Goal: Task Accomplishment & Management: Use online tool/utility

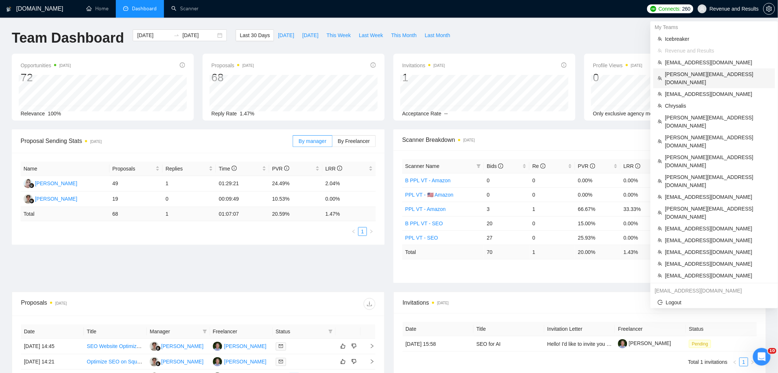
drag, startPoint x: 691, startPoint y: 73, endPoint x: 675, endPoint y: 72, distance: 16.2
click at [691, 73] on span "gavin@in-box.co.nz" at bounding box center [717, 78] width 105 height 16
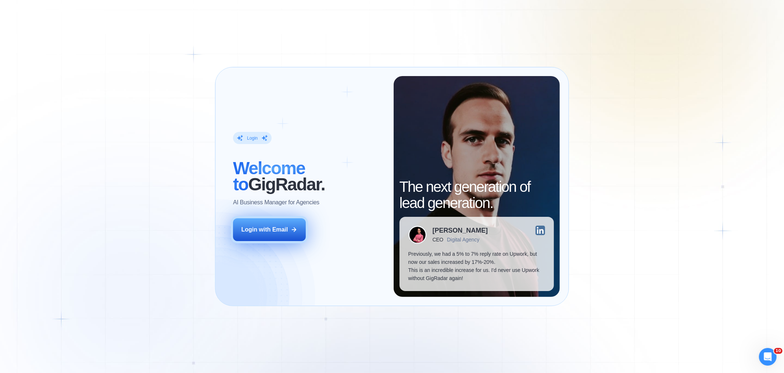
click at [259, 229] on div "Login with Email" at bounding box center [264, 230] width 47 height 8
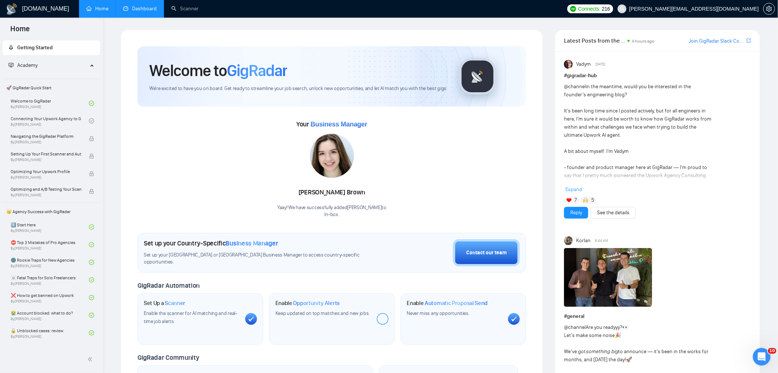
click at [140, 7] on link "Dashboard" at bounding box center [139, 9] width 33 height 6
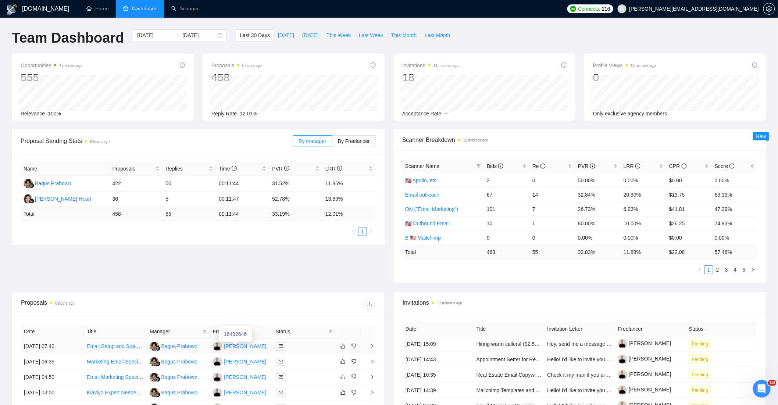
click at [233, 348] on div "Gavin Hewitson" at bounding box center [245, 346] width 42 height 8
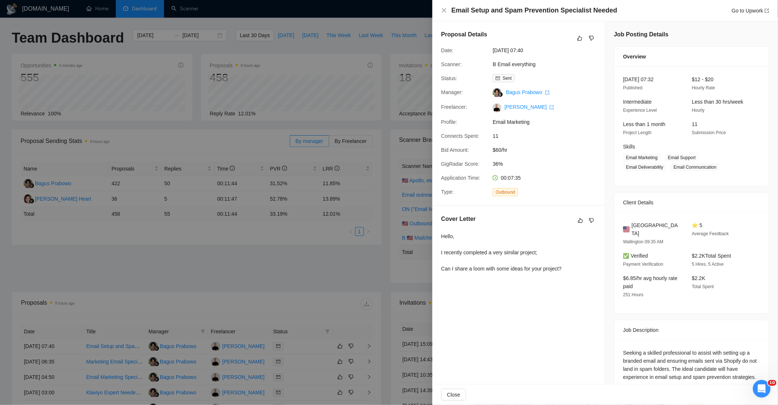
drag, startPoint x: 216, startPoint y: 271, endPoint x: 210, endPoint y: 269, distance: 6.1
click at [216, 271] on div at bounding box center [389, 202] width 778 height 405
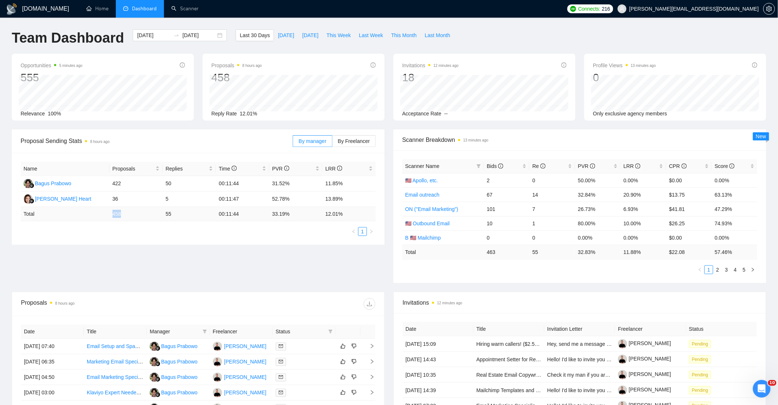
drag, startPoint x: 107, startPoint y: 216, endPoint x: 130, endPoint y: 219, distance: 23.3
click at [130, 219] on tr "Total 458 55 00:11:44 33.19 % 12.01 %" at bounding box center [198, 214] width 355 height 14
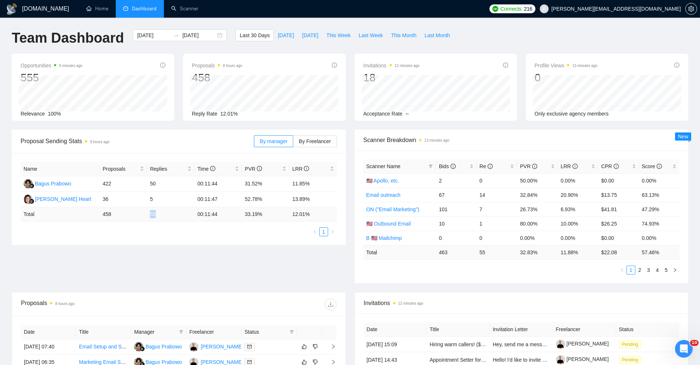
drag, startPoint x: 150, startPoint y: 210, endPoint x: 161, endPoint y: 212, distance: 11.5
click at [161, 212] on td "55" at bounding box center [170, 214] width 47 height 14
drag, startPoint x: 191, startPoint y: 214, endPoint x: 227, endPoint y: 214, distance: 36.0
click at [227, 214] on tr "Total 458 55 00:11:44 33.19 % 12.01 %" at bounding box center [179, 214] width 316 height 14
drag, startPoint x: 240, startPoint y: 213, endPoint x: 284, endPoint y: 215, distance: 43.8
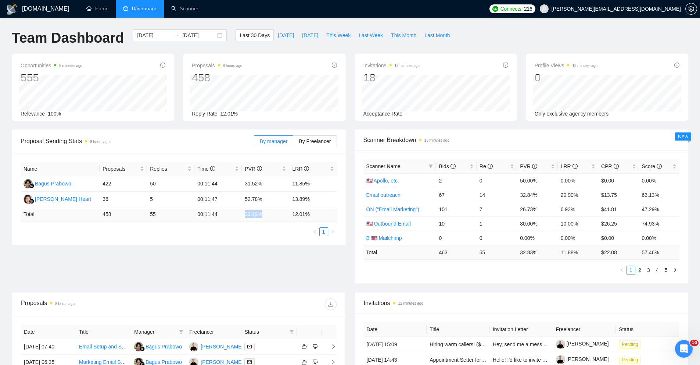
click at [284, 215] on tr "Total 458 55 00:11:44 33.19 % 12.01 %" at bounding box center [179, 214] width 316 height 14
drag, startPoint x: 289, startPoint y: 218, endPoint x: 328, endPoint y: 219, distance: 39.3
click at [328, 219] on tr "Total 458 55 00:11:44 33.19 % 12.01 %" at bounding box center [179, 214] width 316 height 14
drag, startPoint x: 239, startPoint y: 212, endPoint x: 283, endPoint y: 212, distance: 44.1
click at [283, 212] on tr "Total 458 55 00:11:44 33.19 % 12.01 %" at bounding box center [179, 214] width 316 height 14
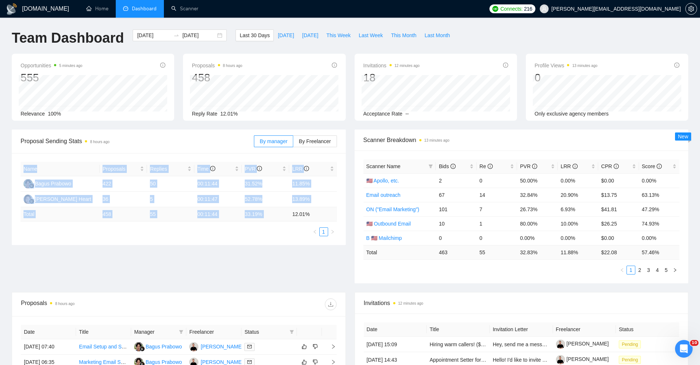
drag, startPoint x: 290, startPoint y: 212, endPoint x: 331, endPoint y: 207, distance: 41.4
click at [340, 214] on div "Name Proposals Replies Time PVR LRR Bagus Prabowo 422 50 00:11:44 31.52% 11.85%…" at bounding box center [179, 199] width 334 height 92
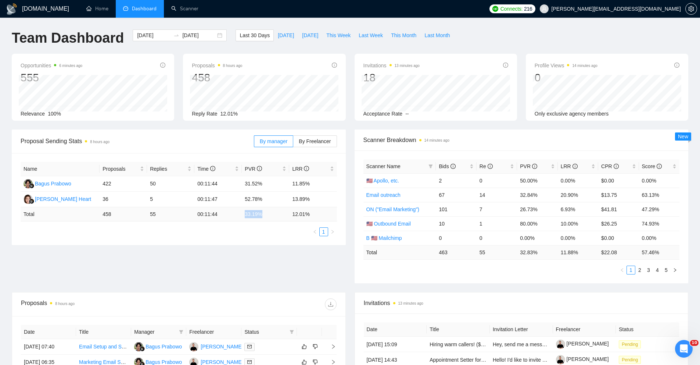
drag, startPoint x: 250, startPoint y: 215, endPoint x: 279, endPoint y: 215, distance: 29.4
click at [279, 215] on tr "Total 458 55 00:11:44 33.19 % 12.01 %" at bounding box center [179, 214] width 316 height 14
click at [242, 212] on td "33.19 %" at bounding box center [265, 214] width 47 height 14
drag, startPoint x: 246, startPoint y: 213, endPoint x: 272, endPoint y: 213, distance: 25.7
click at [272, 213] on tr "Total 458 55 00:11:44 33.19 % 12.01 %" at bounding box center [179, 214] width 316 height 14
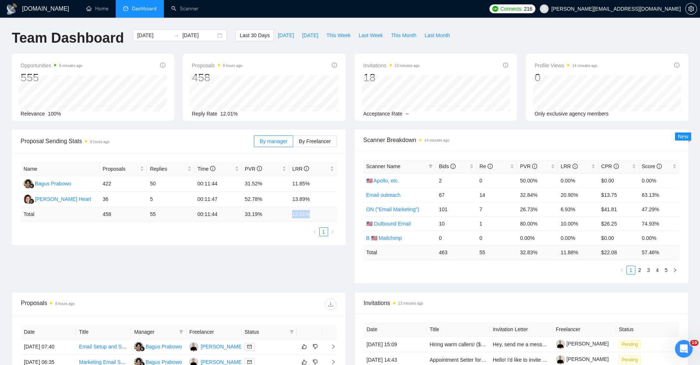
drag, startPoint x: 287, startPoint y: 216, endPoint x: 322, endPoint y: 215, distance: 35.3
click at [322, 215] on tr "Total 458 55 00:11:44 33.19 % 12.01 %" at bounding box center [179, 214] width 316 height 14
click at [243, 214] on td "33.19 %" at bounding box center [265, 214] width 47 height 14
drag, startPoint x: 242, startPoint y: 213, endPoint x: 266, endPoint y: 213, distance: 23.9
click at [266, 213] on td "33.19 %" at bounding box center [265, 214] width 47 height 14
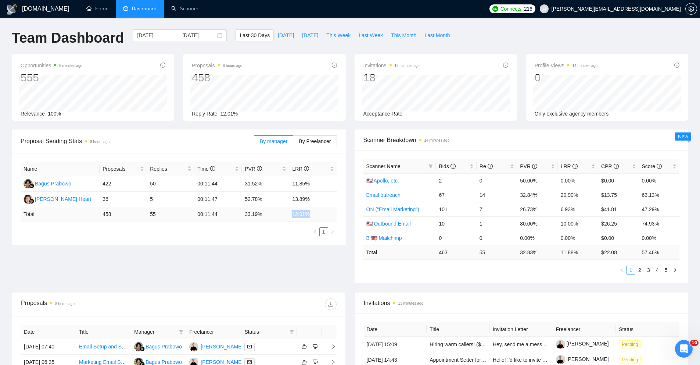
drag, startPoint x: 290, startPoint y: 215, endPoint x: 333, endPoint y: 215, distance: 43.4
click at [333, 215] on td "12.01 %" at bounding box center [312, 214] width 47 height 14
click at [298, 216] on td "12.01 %" at bounding box center [312, 214] width 47 height 14
drag, startPoint x: 290, startPoint y: 215, endPoint x: 321, endPoint y: 216, distance: 31.6
click at [321, 216] on td "12.01 %" at bounding box center [312, 214] width 47 height 14
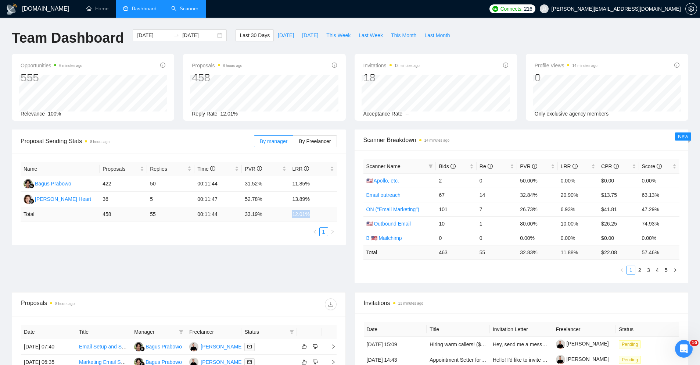
click at [188, 12] on link "Scanner" at bounding box center [184, 9] width 27 height 6
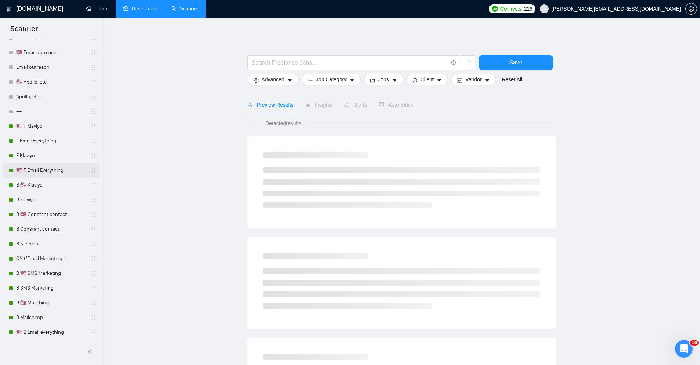
scroll to position [67, 0]
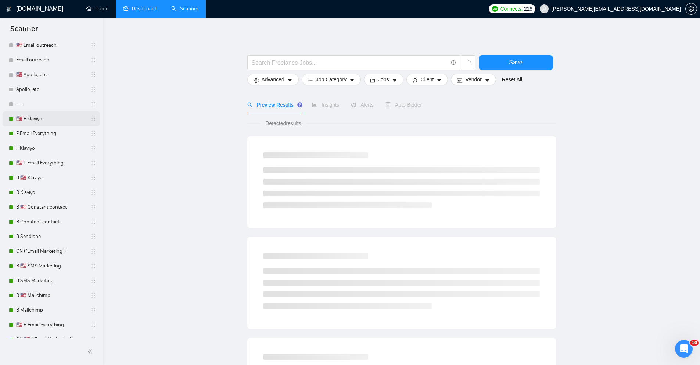
click at [49, 119] on link "🇺🇸 F Klaviyo" at bounding box center [51, 118] width 70 height 15
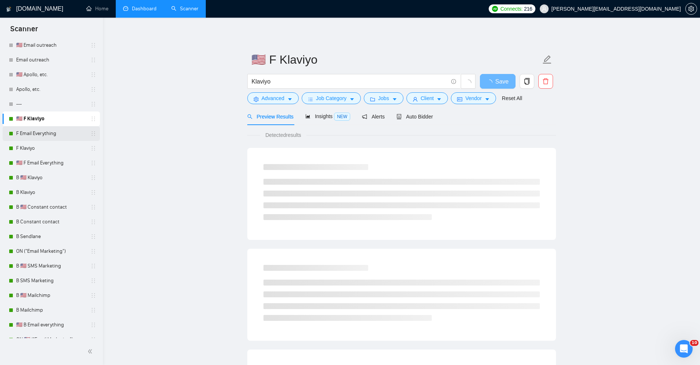
click at [44, 136] on link "F Email Everything" at bounding box center [51, 133] width 70 height 15
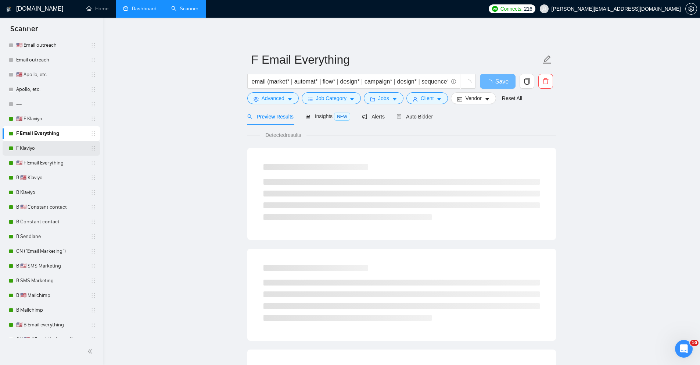
click at [44, 152] on link "F Klaviyo" at bounding box center [51, 148] width 70 height 15
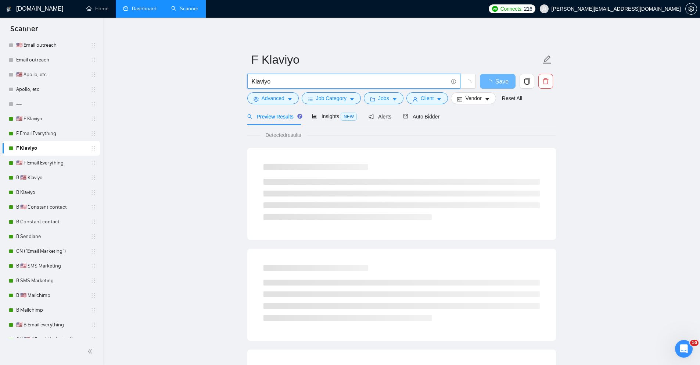
drag, startPoint x: 252, startPoint y: 82, endPoint x: 277, endPoint y: 83, distance: 24.7
click at [277, 83] on input "Klaviyo" at bounding box center [350, 81] width 196 height 9
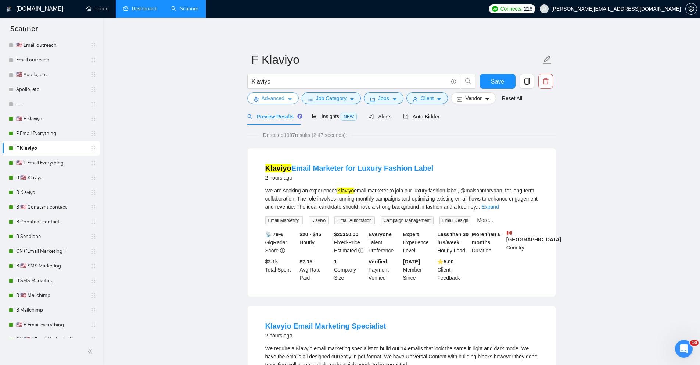
click at [283, 98] on span "Advanced" at bounding box center [273, 98] width 23 height 8
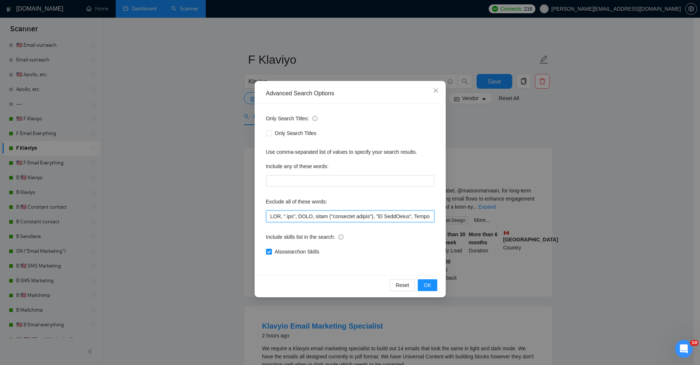
drag, startPoint x: 268, startPoint y: 216, endPoint x: 287, endPoint y: 219, distance: 19.3
click at [287, 219] on input "text" at bounding box center [350, 216] width 168 height 12
click at [289, 218] on input "text" at bounding box center [350, 216] width 168 height 12
drag, startPoint x: 287, startPoint y: 217, endPoint x: 295, endPoint y: 218, distance: 8.5
click at [295, 218] on input "text" at bounding box center [350, 216] width 168 height 12
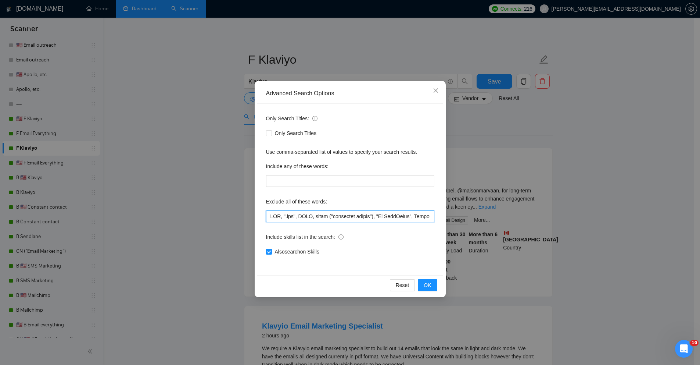
drag, startPoint x: 303, startPoint y: 216, endPoint x: 308, endPoint y: 216, distance: 4.5
click at [308, 216] on input "text" at bounding box center [350, 216] width 168 height 12
drag, startPoint x: 383, startPoint y: 218, endPoint x: 441, endPoint y: 218, distance: 58.4
click at [441, 218] on div "Only Search Titles: Only Search Titles Use comma-separated list of values to sp…" at bounding box center [350, 189] width 186 height 171
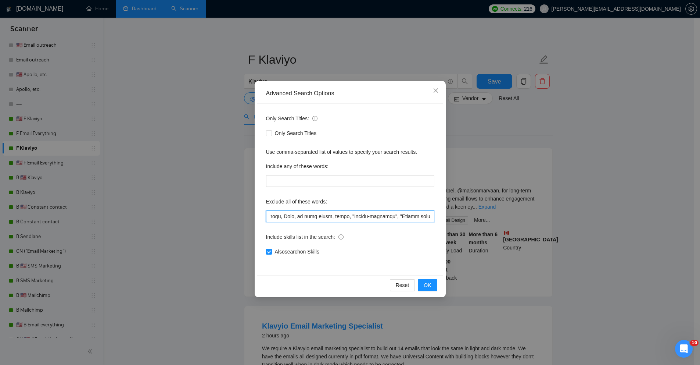
scroll to position [0, 1322]
click at [416, 211] on input "text" at bounding box center [350, 216] width 168 height 12
drag, startPoint x: 290, startPoint y: 213, endPoint x: 315, endPoint y: 214, distance: 25.0
click at [315, 214] on input "text" at bounding box center [350, 216] width 168 height 12
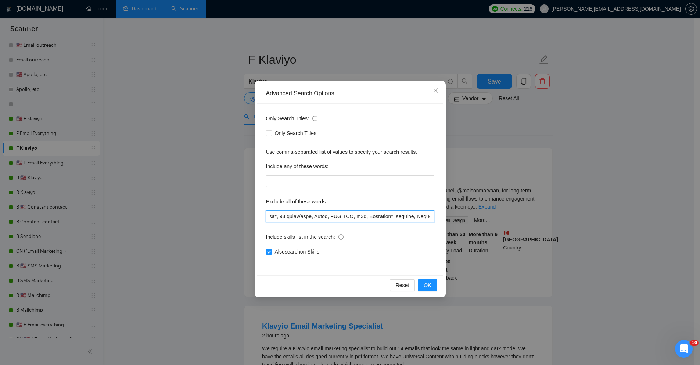
scroll to position [0, 999]
drag, startPoint x: 319, startPoint y: 218, endPoint x: 290, endPoint y: 218, distance: 29.4
click at [290, 218] on input "text" at bounding box center [350, 216] width 168 height 12
click at [309, 216] on input "text" at bounding box center [350, 216] width 168 height 12
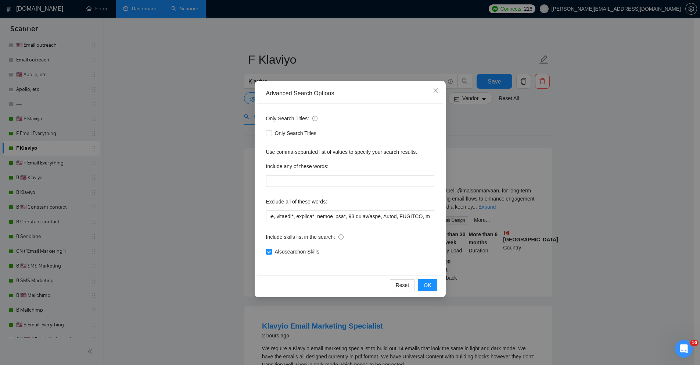
click at [493, 174] on div "Advanced Search Options Only Search Titles: Only Search Titles Use comma-separa…" at bounding box center [350, 182] width 700 height 365
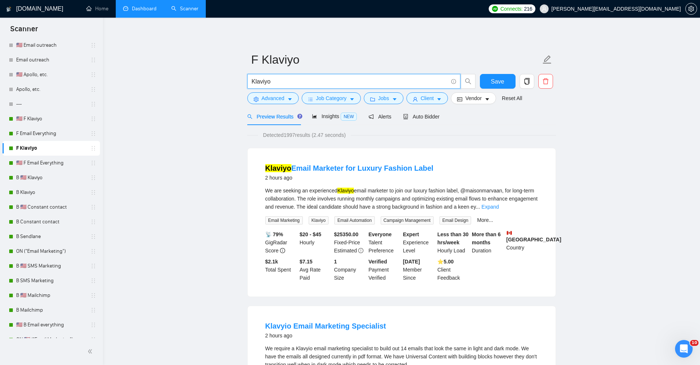
drag, startPoint x: 263, startPoint y: 81, endPoint x: 233, endPoint y: 83, distance: 30.2
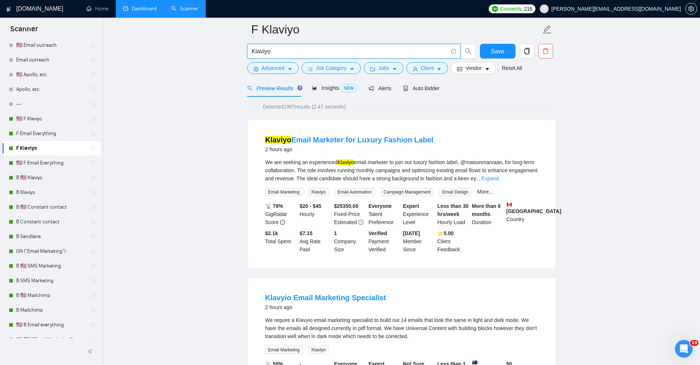
scroll to position [76, 0]
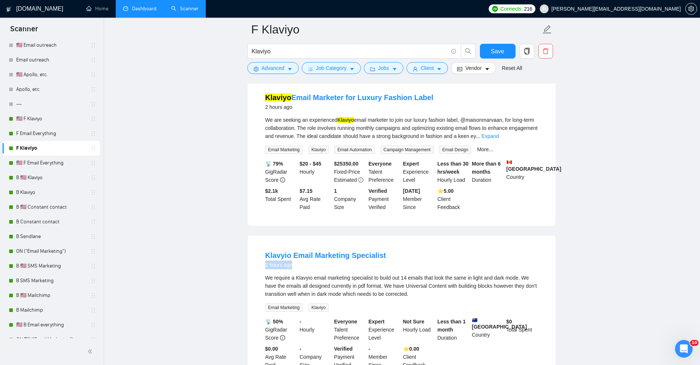
drag, startPoint x: 263, startPoint y: 265, endPoint x: 306, endPoint y: 265, distance: 43.7
click at [306, 265] on div "Klavyio Email Marketing Specialist 2 hours ago We require a Klavyio email marke…" at bounding box center [402, 309] width 308 height 148
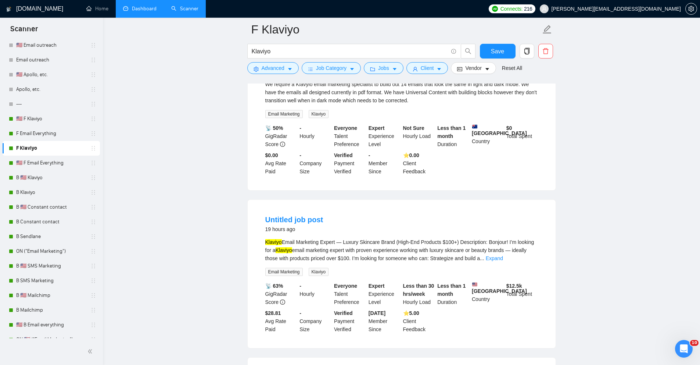
scroll to position [303, 0]
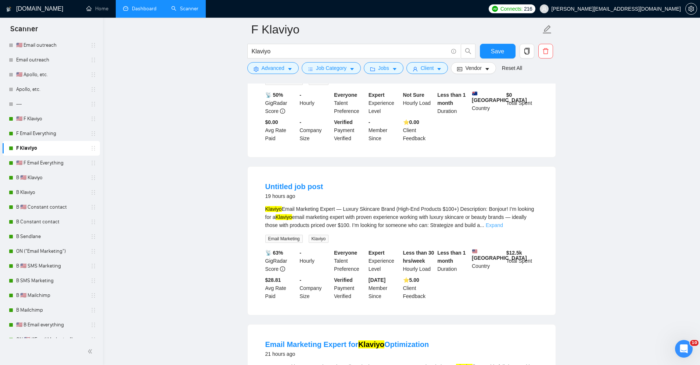
click at [503, 225] on link "Expand" at bounding box center [494, 225] width 17 height 6
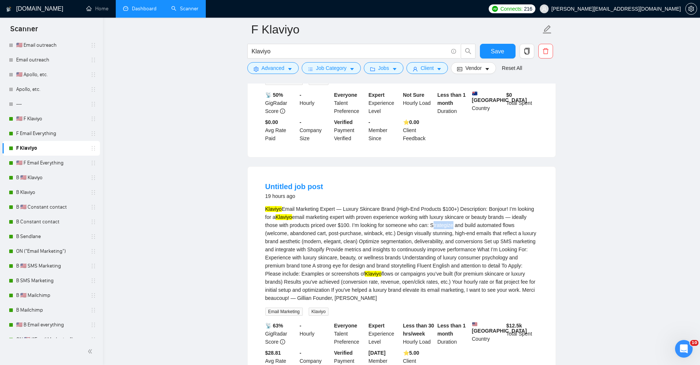
drag, startPoint x: 460, startPoint y: 226, endPoint x: 483, endPoint y: 226, distance: 22.8
click at [483, 226] on div "Klaviyo Email Marketing Expert — Luxury Skincare Brand (High-End Products $100+…" at bounding box center [401, 253] width 273 height 97
drag, startPoint x: 398, startPoint y: 266, endPoint x: 403, endPoint y: 266, distance: 5.5
click at [403, 266] on div "Klaviyo Email Marketing Expert — Luxury Skincare Brand (High-End Products $100+…" at bounding box center [401, 253] width 273 height 97
click at [266, 67] on span "Advanced" at bounding box center [273, 68] width 23 height 8
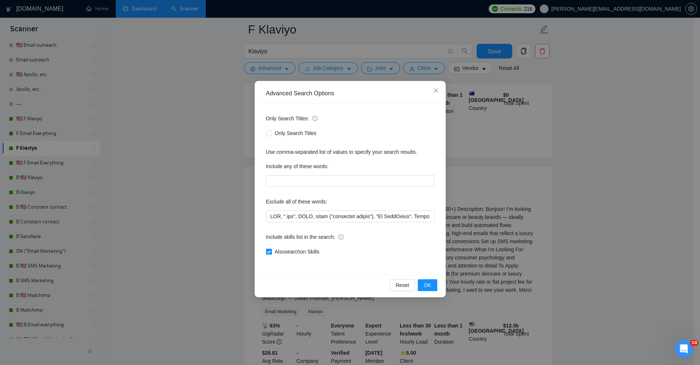
click at [232, 149] on div "Advanced Search Options Only Search Titles: Only Search Titles Use comma-separa…" at bounding box center [350, 182] width 700 height 365
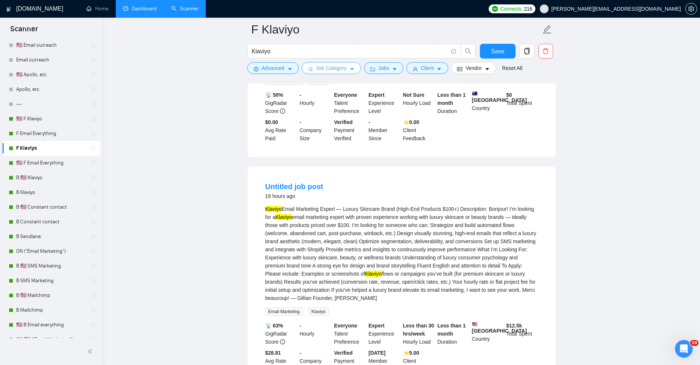
click at [337, 68] on span "Job Category" at bounding box center [331, 68] width 30 height 8
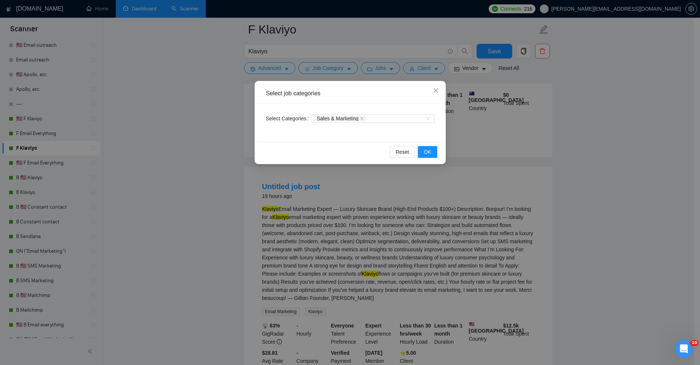
click at [334, 113] on div "Sales & Marketing" at bounding box center [373, 118] width 123 height 12
click at [529, 99] on div "Select job categories Select Categories Sales & Marketing Reset OK" at bounding box center [350, 182] width 700 height 365
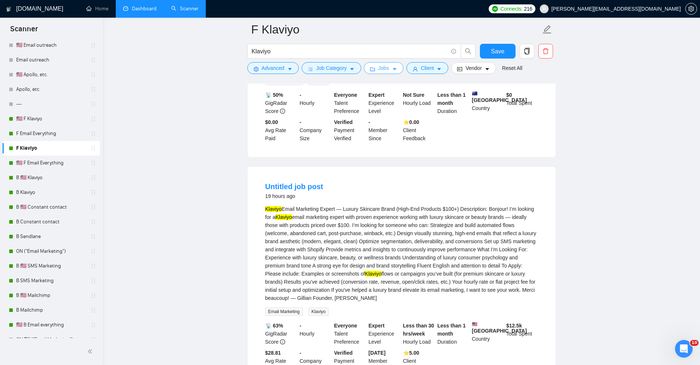
click at [381, 71] on span "Jobs" at bounding box center [383, 68] width 11 height 8
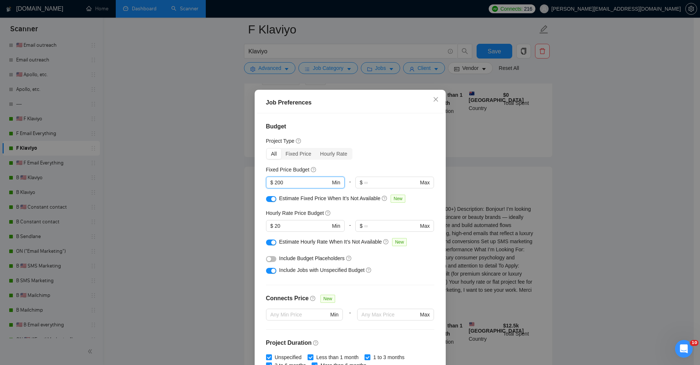
drag, startPoint x: 289, startPoint y: 180, endPoint x: 237, endPoint y: 179, distance: 51.5
click at [237, 179] on div "Job Preferences Budget Project Type All Fixed Price Hourly Rate Fixed Price Bud…" at bounding box center [350, 182] width 700 height 365
drag, startPoint x: 287, startPoint y: 224, endPoint x: 259, endPoint y: 222, distance: 28.7
click at [259, 222] on div "Budget Project Type All Fixed Price Hourly Rate Fixed Price Budget $ 200 Min - …" at bounding box center [350, 240] width 186 height 255
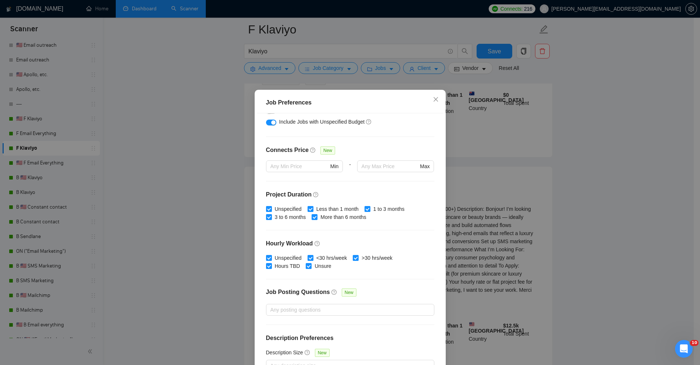
scroll to position [148, 0]
click at [506, 224] on div "Job Preferences Budget Project Type All Fixed Price Hourly Rate Fixed Price Bud…" at bounding box center [350, 182] width 700 height 365
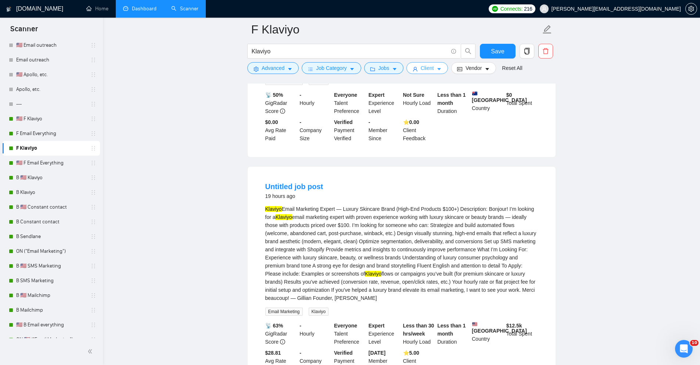
click at [442, 68] on icon "caret-down" at bounding box center [439, 69] width 5 height 5
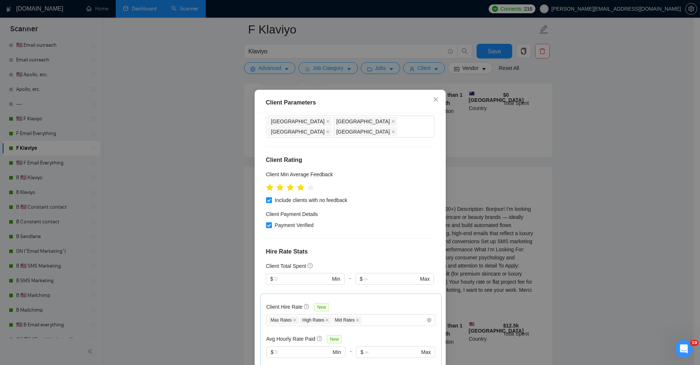
scroll to position [172, 0]
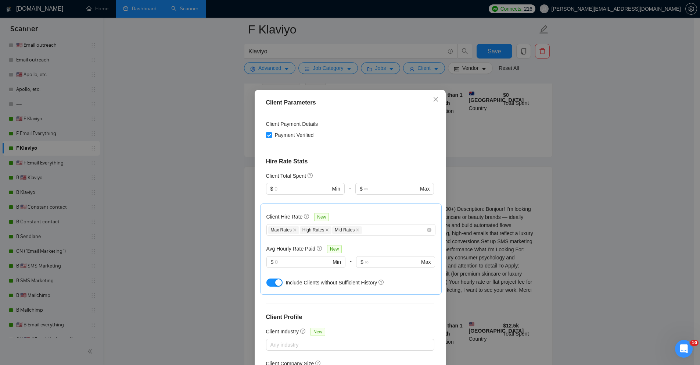
click at [485, 195] on div "Client Parameters Client Location Include Client Countries United States United…" at bounding box center [350, 182] width 700 height 365
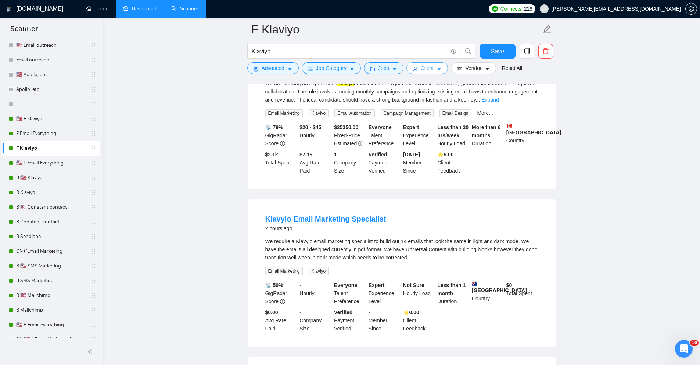
scroll to position [107, 0]
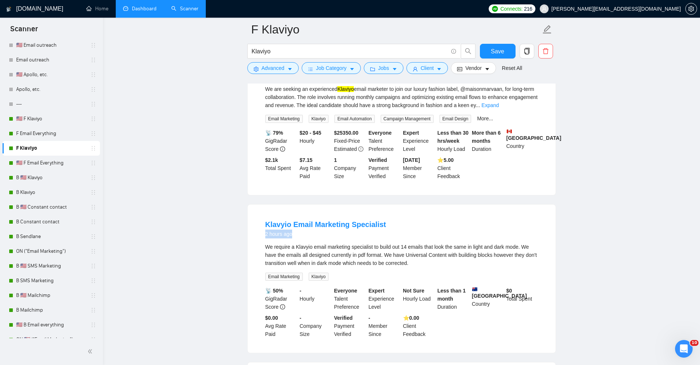
drag, startPoint x: 262, startPoint y: 235, endPoint x: 325, endPoint y: 237, distance: 63.6
click at [325, 237] on li "Klavyio Email Marketing Specialist 2 hours ago We require a Klavyio email marke…" at bounding box center [401, 278] width 290 height 130
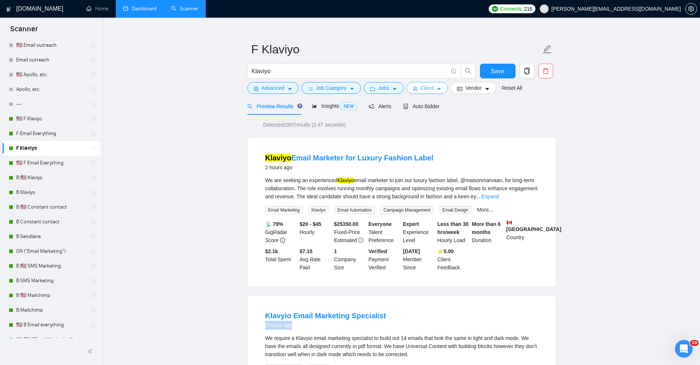
scroll to position [0, 0]
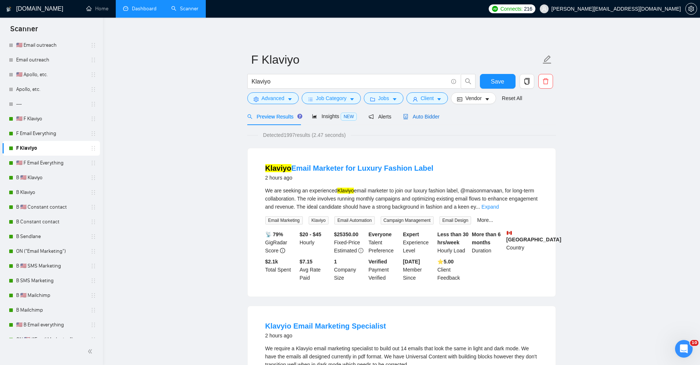
click at [413, 115] on span "Auto Bidder" at bounding box center [421, 117] width 36 height 6
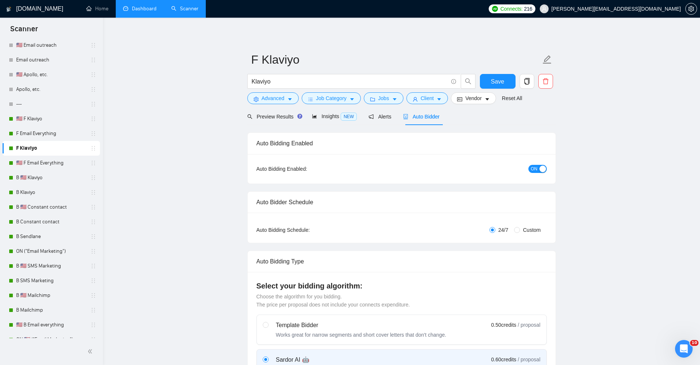
radio input "false"
radio input "true"
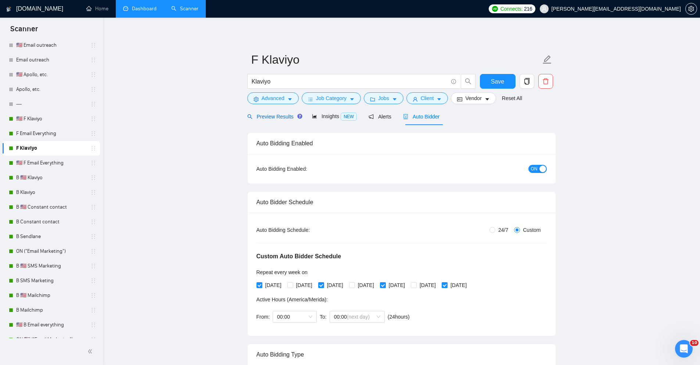
click at [270, 115] on span "Preview Results" at bounding box center [273, 117] width 53 height 6
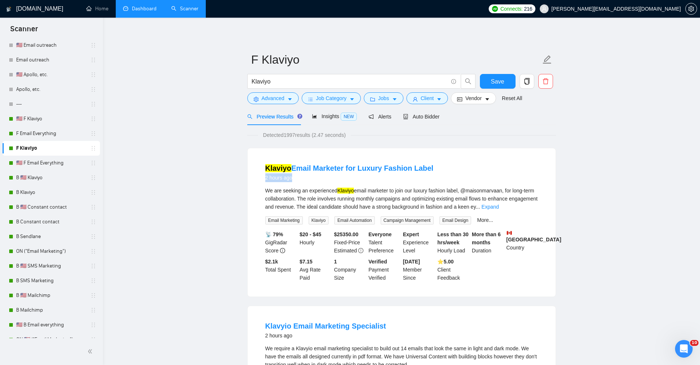
drag, startPoint x: 260, startPoint y: 183, endPoint x: 263, endPoint y: 177, distance: 6.7
click at [263, 177] on li "Klaviyo Email Marketer for Luxury Fashion Label 2 hours ago We are seeking an e…" at bounding box center [401, 222] width 290 height 130
click at [426, 121] on div "Auto Bidder" at bounding box center [421, 116] width 36 height 17
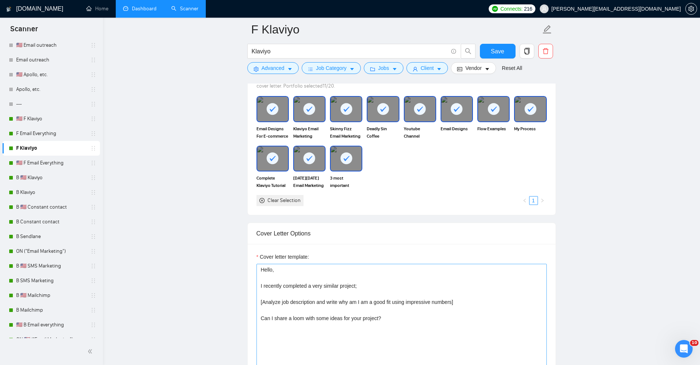
scroll to position [811, 0]
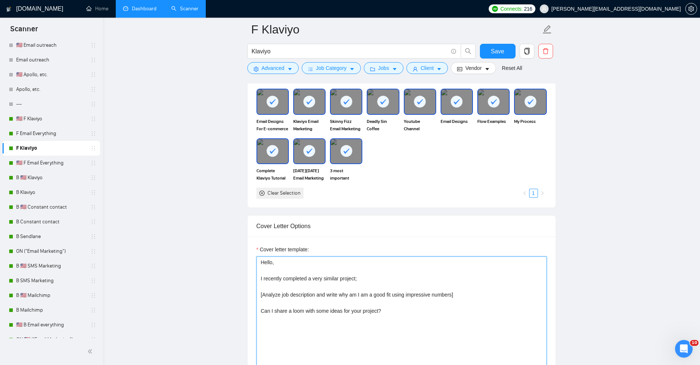
drag, startPoint x: 260, startPoint y: 262, endPoint x: 295, endPoint y: 265, distance: 35.4
click at [298, 264] on textarea "Hello, I recently completed a very similar project; [Analyze job description an…" at bounding box center [401, 338] width 290 height 165
drag, startPoint x: 263, startPoint y: 278, endPoint x: 366, endPoint y: 277, distance: 103.3
click at [366, 277] on textarea "Hello, I recently completed a very similar project; [Analyze job description an…" at bounding box center [401, 338] width 290 height 165
click at [286, 298] on textarea "Hello, I recently completed a very similar project; [Analyze job description an…" at bounding box center [401, 338] width 290 height 165
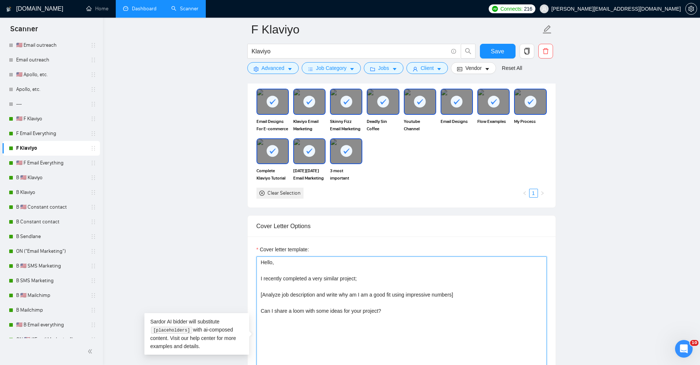
drag, startPoint x: 271, startPoint y: 295, endPoint x: 465, endPoint y: 295, distance: 193.6
click at [465, 295] on textarea "Hello, I recently completed a very similar project; [Analyze job description an…" at bounding box center [401, 338] width 290 height 165
click at [462, 296] on textarea "Hello, I recently completed a very similar project; [Analyze job description an…" at bounding box center [401, 338] width 290 height 165
drag, startPoint x: 414, startPoint y: 294, endPoint x: 459, endPoint y: 296, distance: 44.1
click at [459, 296] on textarea "Hello, I recently completed a very similar project; [Analyze job description an…" at bounding box center [401, 338] width 290 height 165
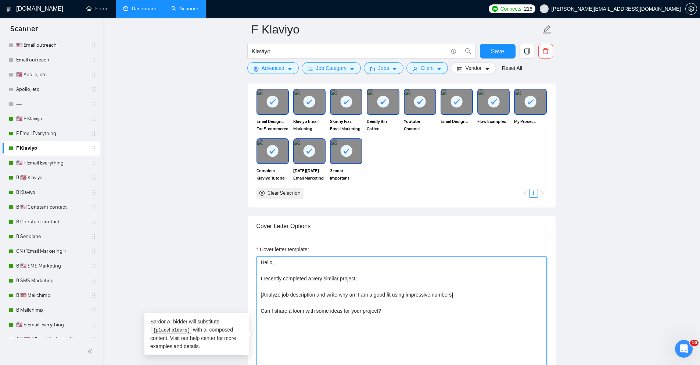
click at [430, 295] on textarea "Hello, I recently completed a very similar project; [Analyze job description an…" at bounding box center [401, 338] width 290 height 165
drag, startPoint x: 418, startPoint y: 295, endPoint x: 478, endPoint y: 296, distance: 59.9
click at [478, 296] on textarea "Hello, I recently completed a very similar project; [Analyze job description an…" at bounding box center [401, 338] width 290 height 165
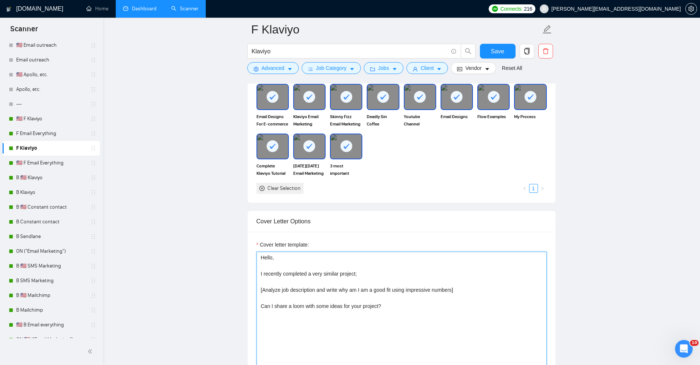
scroll to position [830, 0]
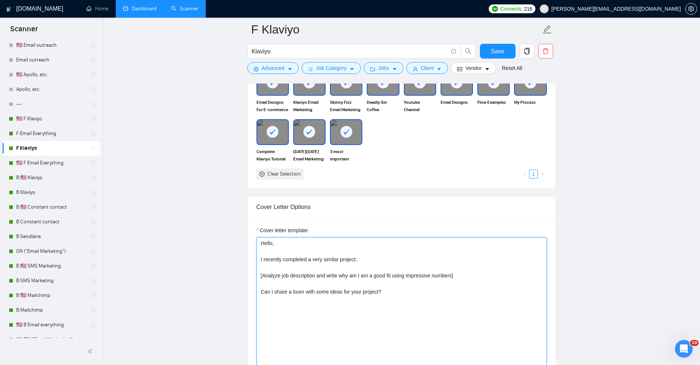
click at [282, 289] on textarea "Hello, I recently completed a very similar project; [Analyze job description an…" at bounding box center [401, 319] width 290 height 165
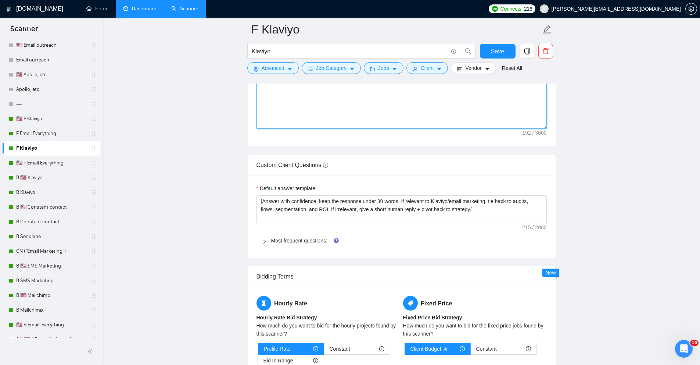
scroll to position [1103, 0]
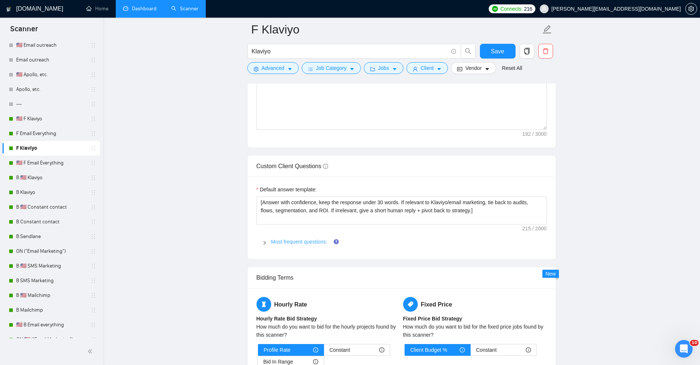
click at [301, 238] on link "Most frequent questions:" at bounding box center [299, 241] width 56 height 6
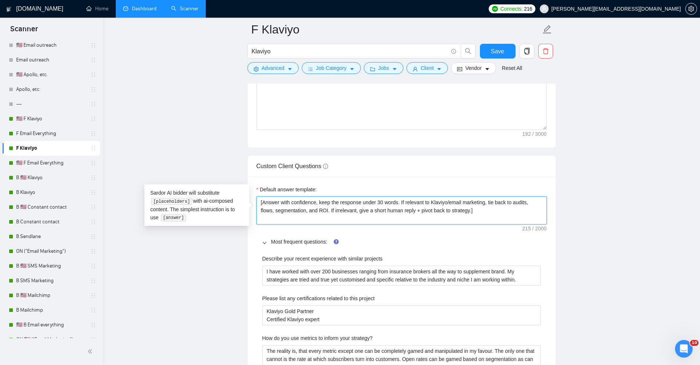
drag, startPoint x: 261, startPoint y: 203, endPoint x: 502, endPoint y: 214, distance: 242.0
click at [502, 214] on textarea "[Answer with confidence, keep the response under 30 words. If relevant to Klavi…" at bounding box center [401, 210] width 290 height 28
click at [481, 217] on textarea "[Answer with confidence, keep the response under 30 words. If relevant to Klavi…" at bounding box center [401, 210] width 290 height 28
drag, startPoint x: 511, startPoint y: 214, endPoint x: 183, endPoint y: 188, distance: 328.8
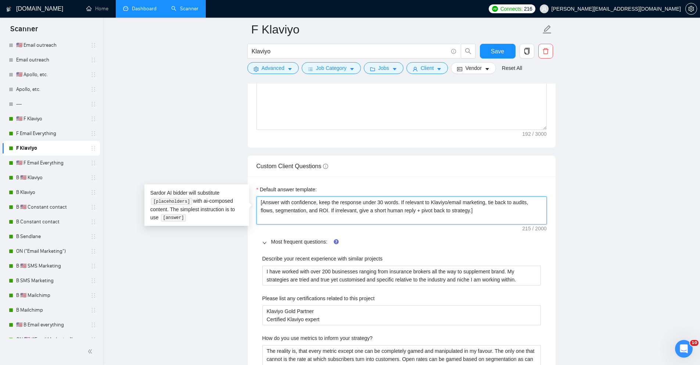
click at [334, 207] on textarea "[Answer with confidence, keep the response under 30 words. If relevant to Klavi…" at bounding box center [401, 210] width 290 height 28
drag, startPoint x: 438, startPoint y: 204, endPoint x: 471, endPoint y: 206, distance: 33.5
click at [472, 206] on textarea "[Answer with confidence, keep the response under 30 words. If relevant to Klavi…" at bounding box center [401, 210] width 290 height 28
click at [340, 209] on textarea "[Answer with confidence, keep the response under 30 words. If relevant to Klavi…" at bounding box center [401, 210] width 290 height 28
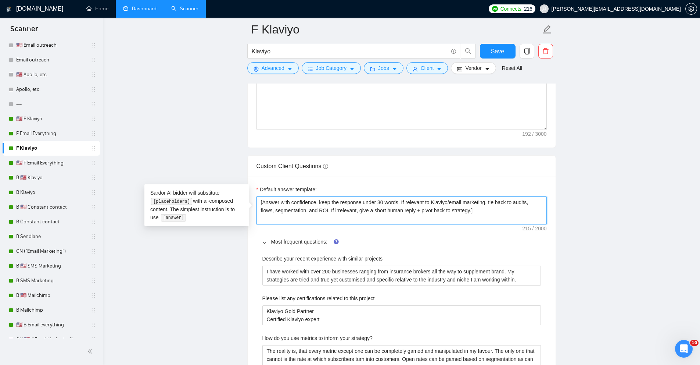
drag, startPoint x: 357, startPoint y: 210, endPoint x: 363, endPoint y: 211, distance: 5.9
click at [363, 211] on textarea "[Answer with confidence, keep the response under 30 words. If relevant to Klavi…" at bounding box center [401, 210] width 290 height 28
drag, startPoint x: 385, startPoint y: 212, endPoint x: 438, endPoint y: 212, distance: 53.7
click at [438, 212] on textarea "[Answer with confidence, keep the response under 30 words. If relevant to Klavi…" at bounding box center [401, 210] width 290 height 28
click at [445, 212] on textarea "[Answer with confidence, keep the response under 30 words. If relevant to Klavi…" at bounding box center [401, 210] width 290 height 28
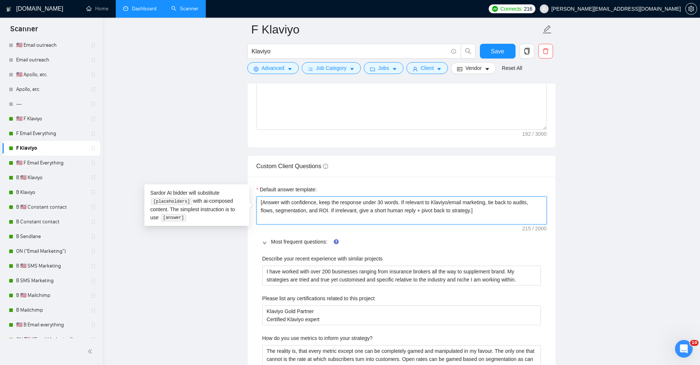
drag, startPoint x: 426, startPoint y: 215, endPoint x: 502, endPoint y: 216, distance: 76.1
click at [502, 216] on textarea "[Answer with confidence, keep the response under 30 words. If relevant to Klavi…" at bounding box center [401, 210] width 290 height 28
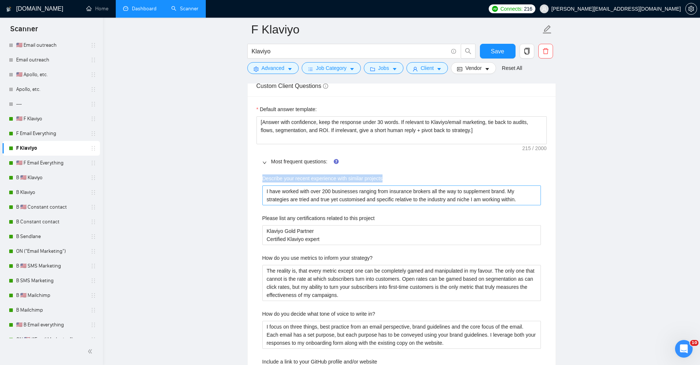
drag, startPoint x: 267, startPoint y: 178, endPoint x: 509, endPoint y: 195, distance: 242.0
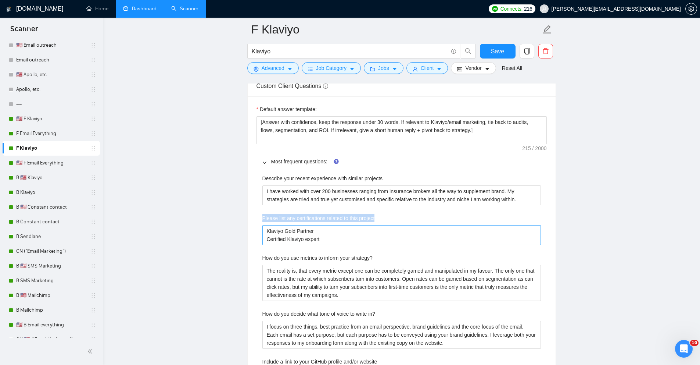
drag, startPoint x: 280, startPoint y: 218, endPoint x: 409, endPoint y: 229, distance: 129.1
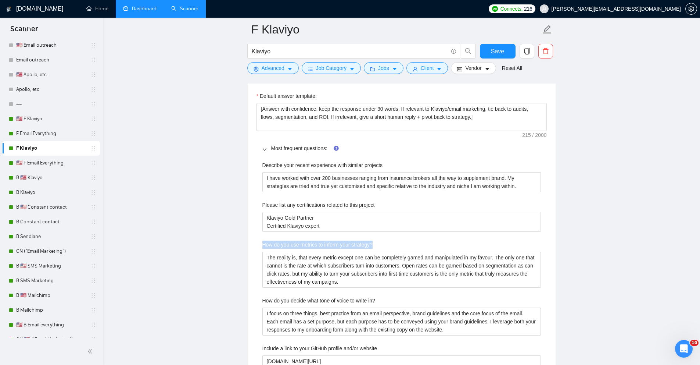
drag, startPoint x: 284, startPoint y: 249, endPoint x: 485, endPoint y: 244, distance: 201.1
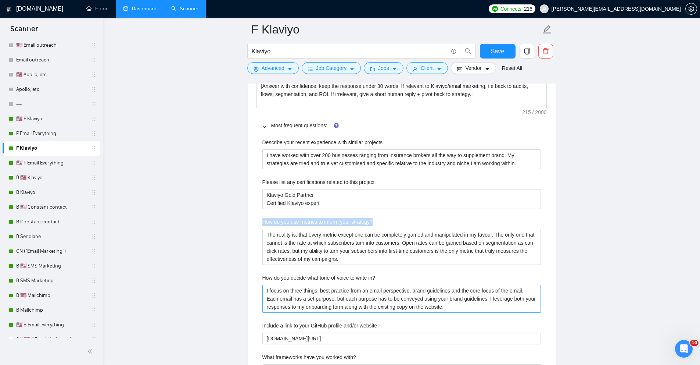
scroll to position [1276, 0]
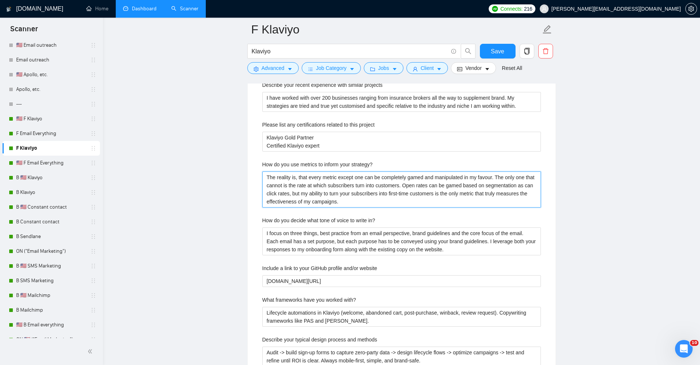
click at [289, 186] on strategy\? "The reality is, that every metric except one can be completely gamed and manipu…" at bounding box center [401, 189] width 279 height 36
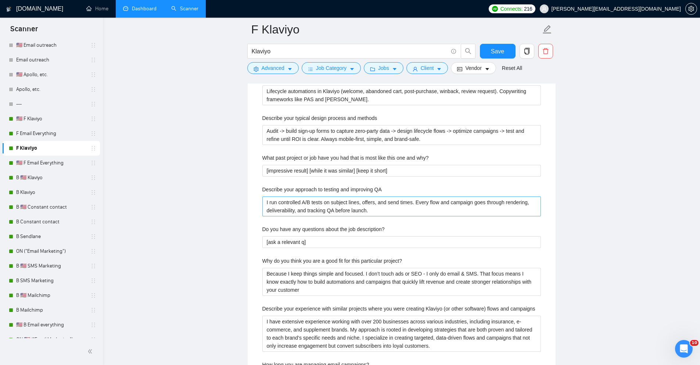
scroll to position [1522, 0]
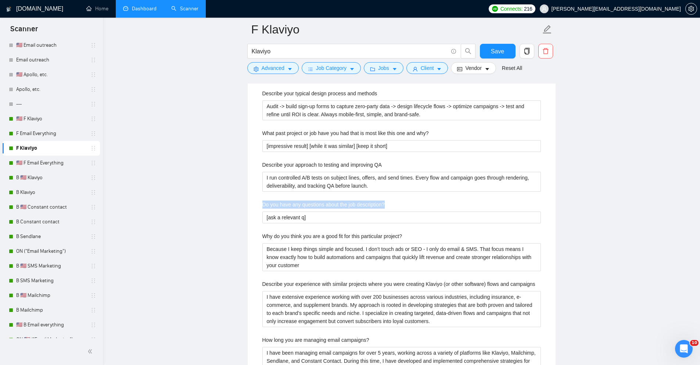
drag, startPoint x: 259, startPoint y: 205, endPoint x: 430, endPoint y: 204, distance: 171.2
click at [431, 203] on div "Describe your recent experience with similar projects I have worked with over 2…" at bounding box center [401, 256] width 290 height 851
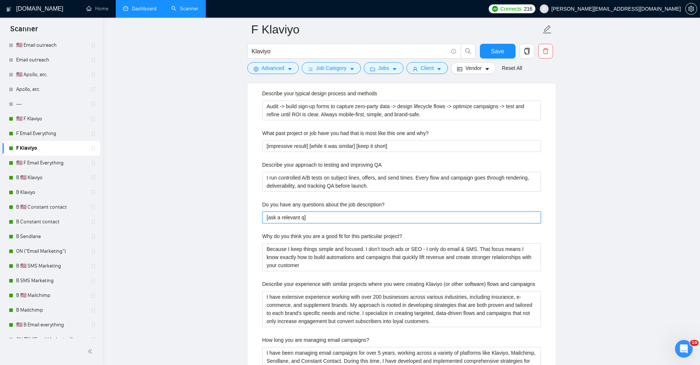
drag, startPoint x: 313, startPoint y: 217, endPoint x: 188, endPoint y: 202, distance: 125.4
click at [193, 203] on main "F Klaviyo Klaviyo Save Advanced Job Category Jobs Client Vendor Reset All Previ…" at bounding box center [402, 42] width 574 height 3071
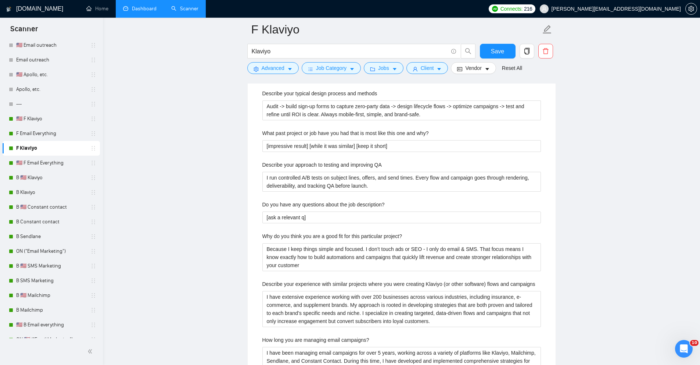
click at [227, 202] on main "F Klaviyo Klaviyo Save Advanced Job Category Jobs Client Vendor Reset All Previ…" at bounding box center [402, 42] width 574 height 3071
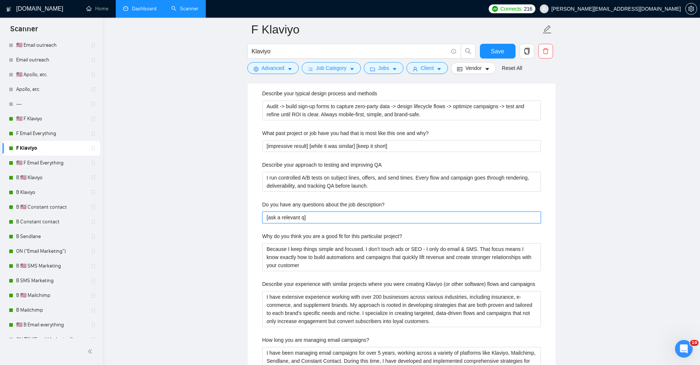
click at [294, 219] on description\? "[ask a relevant q]" at bounding box center [401, 217] width 279 height 12
click at [265, 216] on description\? "[ask a relevant q]" at bounding box center [401, 217] width 279 height 12
drag, startPoint x: 307, startPoint y: 218, endPoint x: 299, endPoint y: 218, distance: 7.4
click at [308, 218] on description\? "[ask a relevant q]" at bounding box center [401, 217] width 279 height 12
drag, startPoint x: 268, startPoint y: 217, endPoint x: 255, endPoint y: 215, distance: 13.0
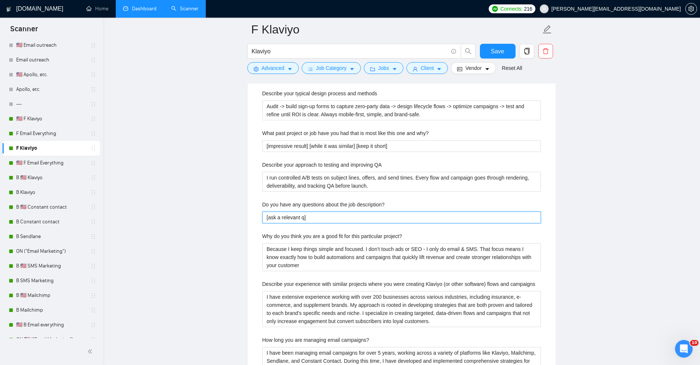
click at [257, 215] on div "Describe your recent experience with similar projects I have worked with over 2…" at bounding box center [401, 256] width 290 height 851
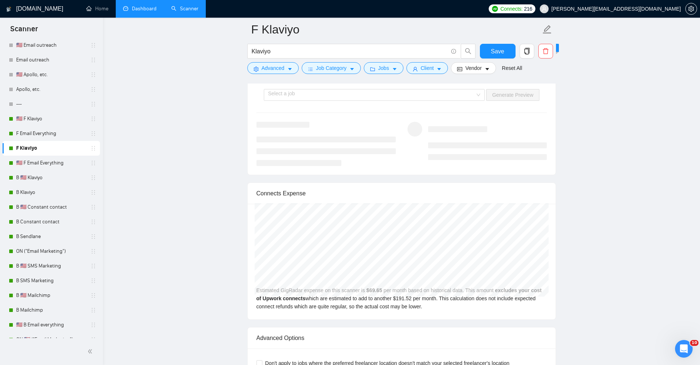
scroll to position [2349, 0]
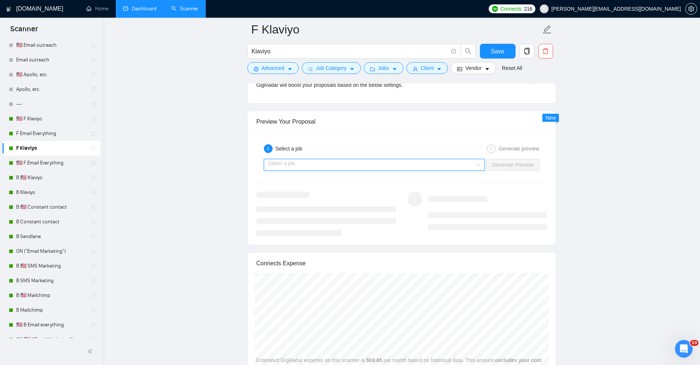
click at [332, 170] on input "search" at bounding box center [371, 164] width 207 height 11
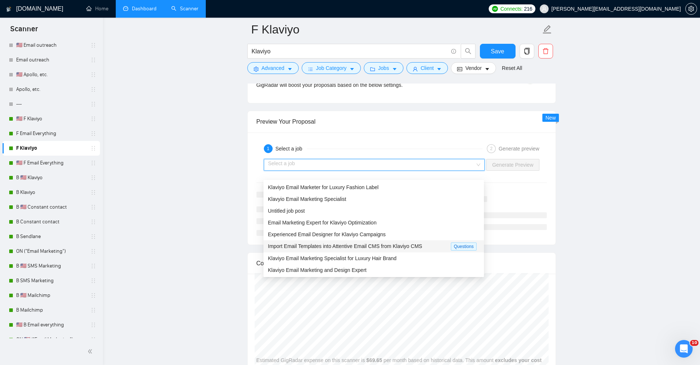
click at [351, 245] on span "Import Email Templates into Attentive Email CMS from Klaviyo CMS" at bounding box center [345, 246] width 154 height 6
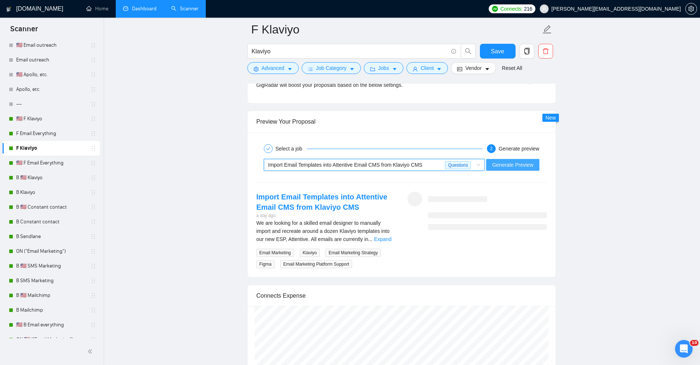
click at [518, 169] on span "Generate Preview" at bounding box center [512, 165] width 41 height 8
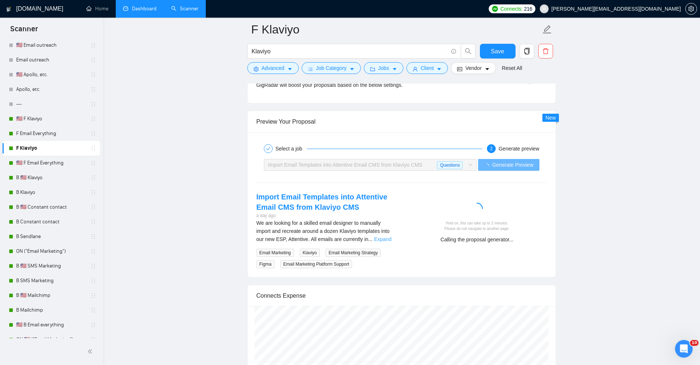
click at [389, 242] on link "Expand" at bounding box center [382, 239] width 17 height 6
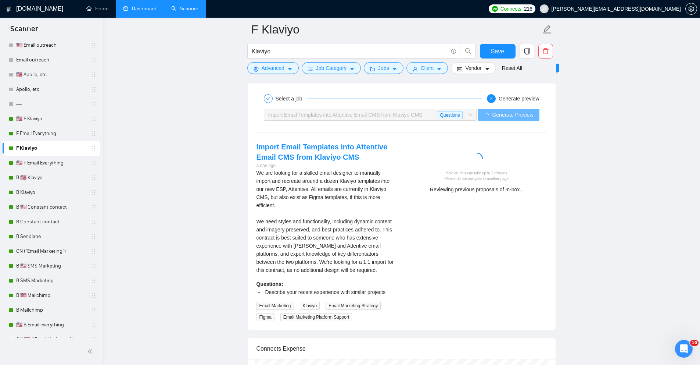
scroll to position [2399, 0]
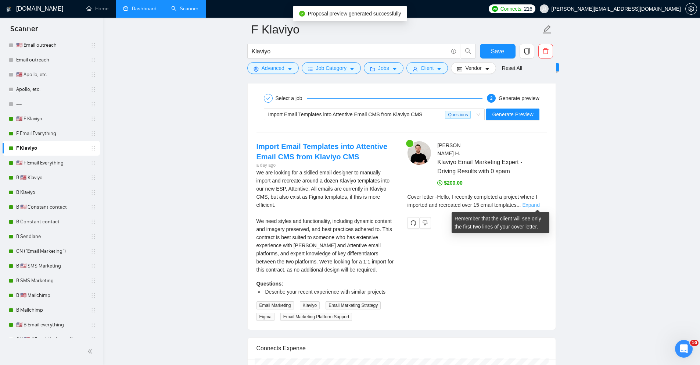
click at [533, 206] on link "Expand" at bounding box center [530, 205] width 17 height 6
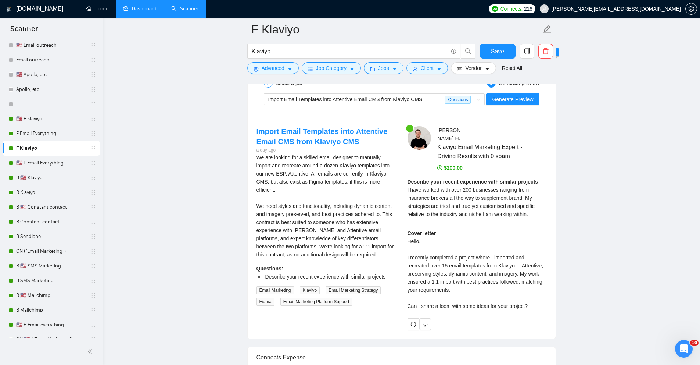
scroll to position [2416, 0]
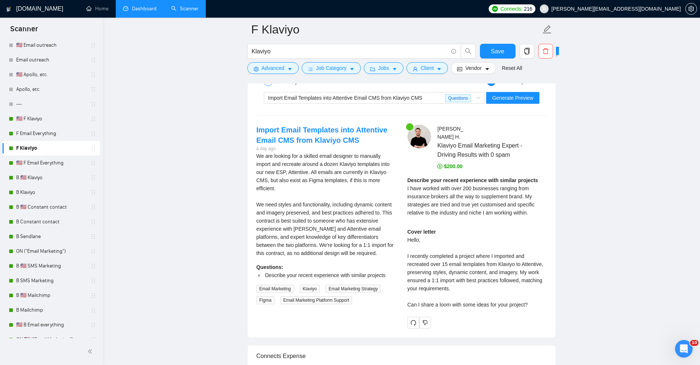
drag, startPoint x: 511, startPoint y: 268, endPoint x: 581, endPoint y: 263, distance: 70.4
drag, startPoint x: 406, startPoint y: 305, endPoint x: 562, endPoint y: 301, distance: 155.5
drag, startPoint x: 523, startPoint y: 299, endPoint x: 470, endPoint y: 299, distance: 53.6
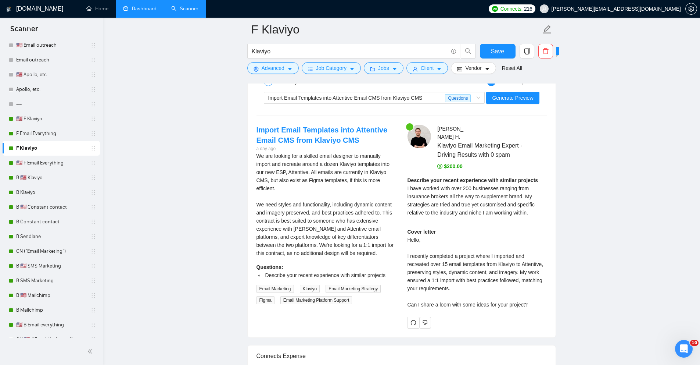
click at [516, 298] on div "Cover letter Hello, I recently completed a project where I imported and recreat…" at bounding box center [476, 267] width 139 height 81
click at [431, 307] on div "Cover letter Hello, I recently completed a project where I imported and recreat…" at bounding box center [476, 267] width 139 height 81
click at [432, 180] on strong "Describe your recent experience with similar projects" at bounding box center [472, 180] width 131 height 6
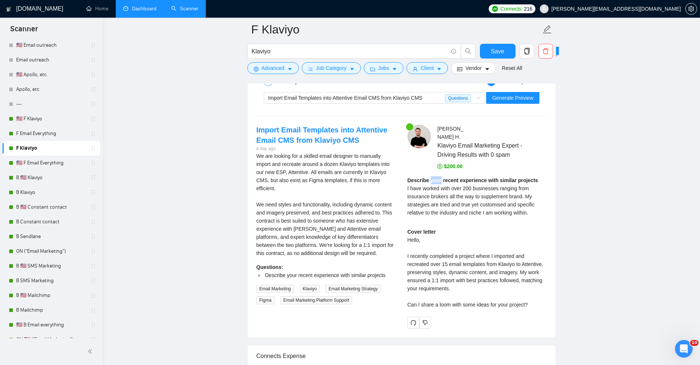
click at [432, 180] on strong "Describe your recent experience with similar projects" at bounding box center [472, 180] width 131 height 6
click at [412, 186] on span "I have worked with over 200 businesses ranging from insurance brokers all the w…" at bounding box center [470, 200] width 127 height 30
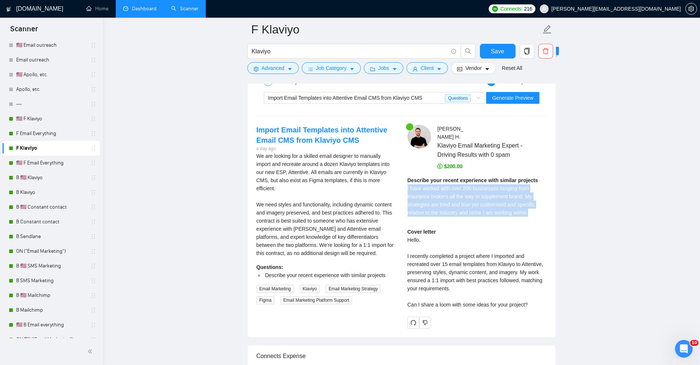
drag, startPoint x: 403, startPoint y: 189, endPoint x: 577, endPoint y: 215, distance: 175.4
click at [528, 207] on span "I have worked with over 200 businesses ranging from insurance brokers all the w…" at bounding box center [470, 200] width 127 height 30
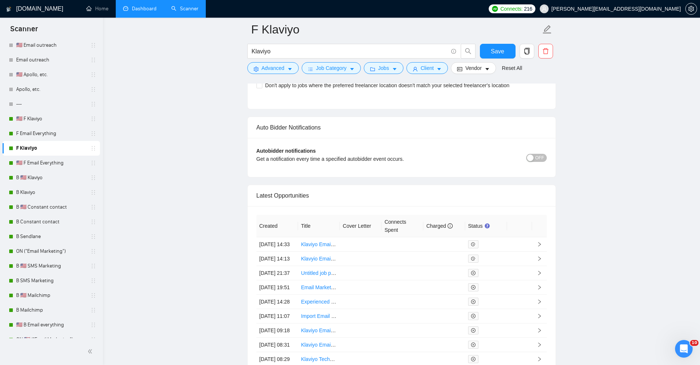
scroll to position [2999, 0]
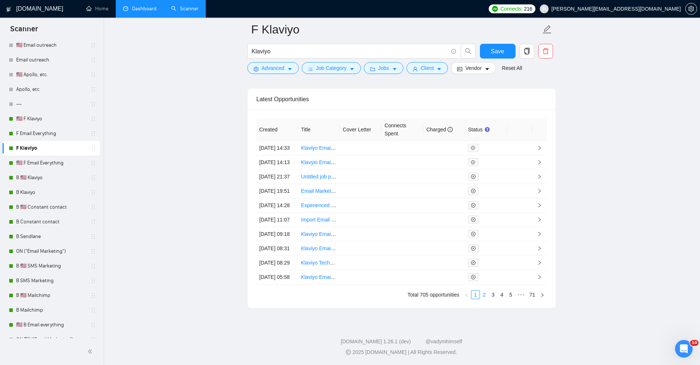
click at [485, 298] on link "2" at bounding box center [484, 294] width 8 height 8
click at [492, 298] on link "3" at bounding box center [493, 294] width 8 height 8
click at [502, 298] on link "4" at bounding box center [502, 294] width 8 height 8
click at [38, 133] on link "F Email Everything" at bounding box center [51, 133] width 70 height 15
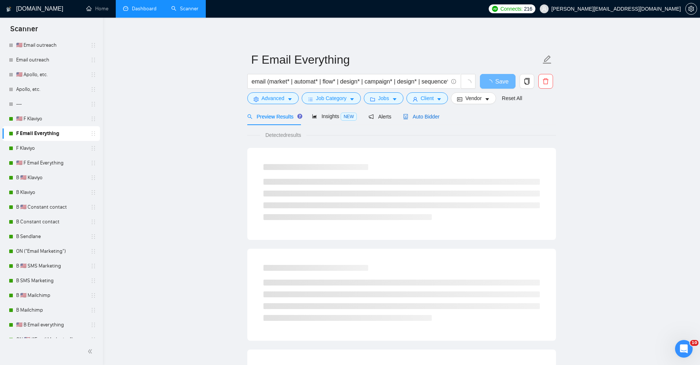
click at [430, 119] on span "Auto Bidder" at bounding box center [421, 117] width 36 height 6
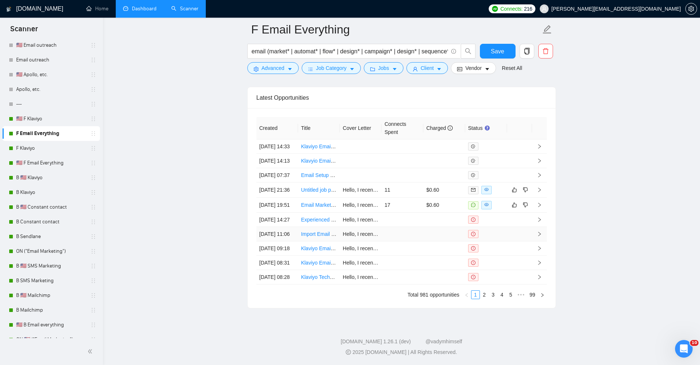
scroll to position [2012, 0]
click at [386, 197] on td "17" at bounding box center [402, 204] width 42 height 15
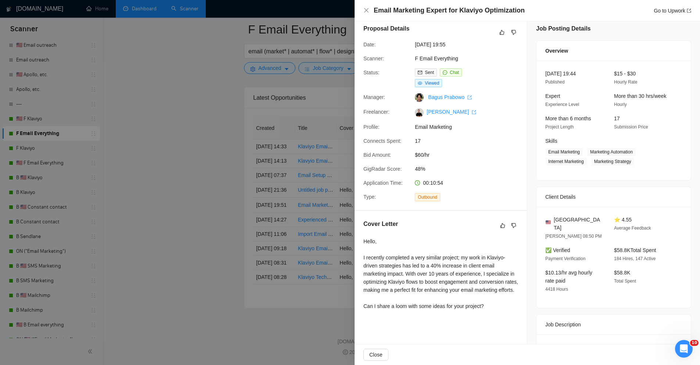
scroll to position [17, 0]
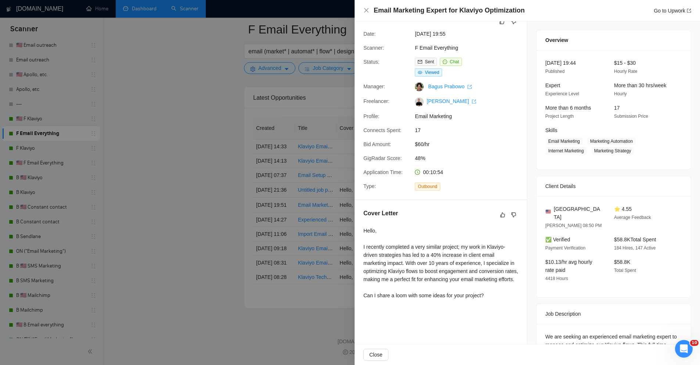
click at [245, 183] on div at bounding box center [350, 182] width 700 height 365
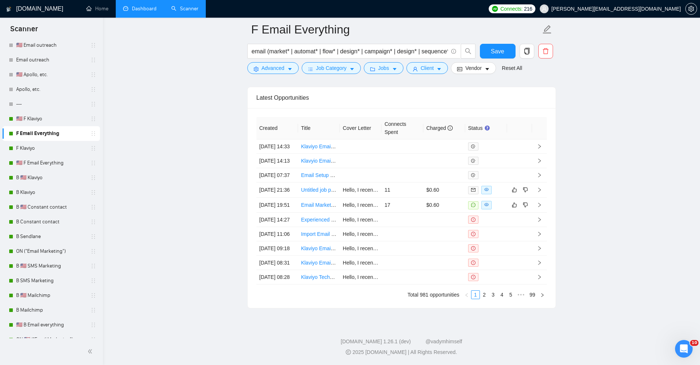
click at [141, 17] on li "Dashboard" at bounding box center [140, 9] width 48 height 18
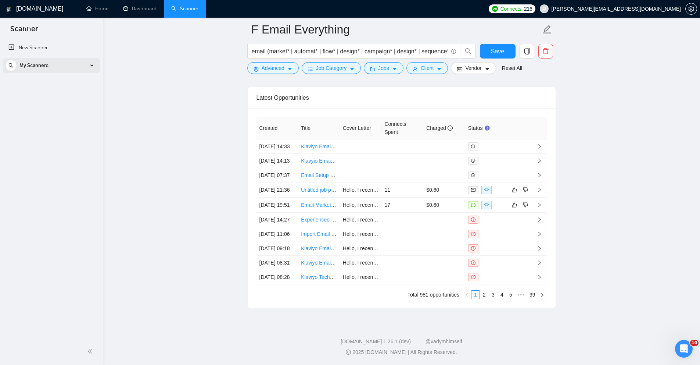
click at [92, 64] on icon at bounding box center [92, 66] width 0 height 4
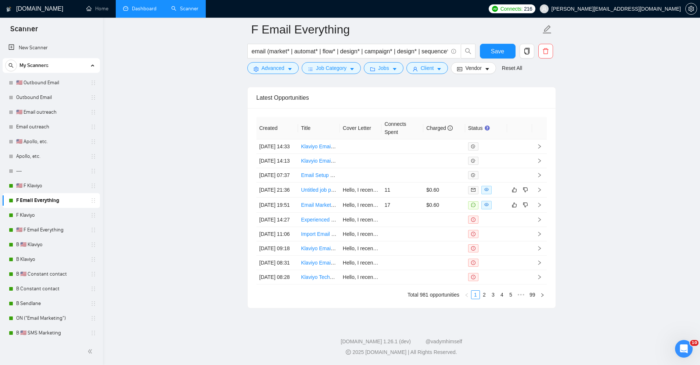
click at [130, 6] on link "Dashboard" at bounding box center [139, 9] width 33 height 6
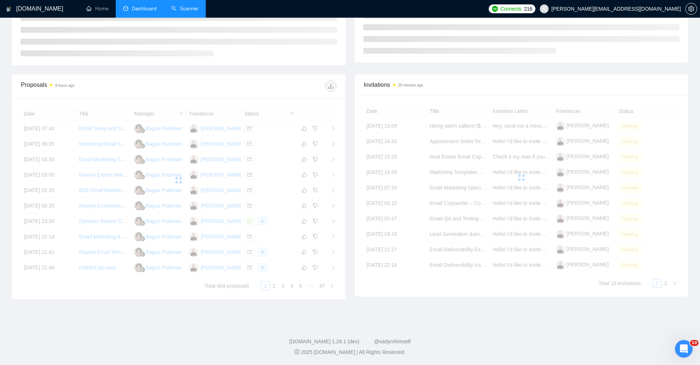
click at [132, 6] on span "Dashboard" at bounding box center [144, 9] width 25 height 6
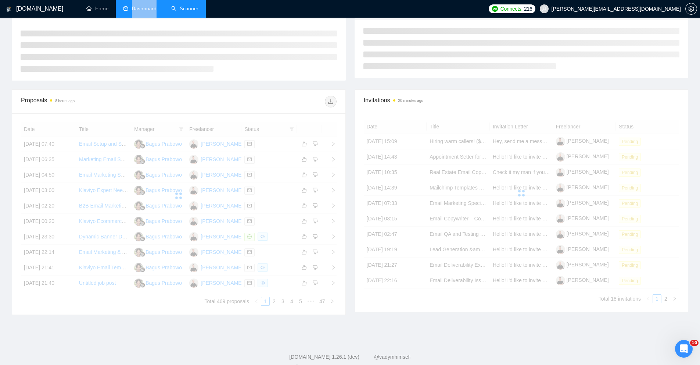
click at [132, 6] on span "Dashboard" at bounding box center [144, 9] width 25 height 6
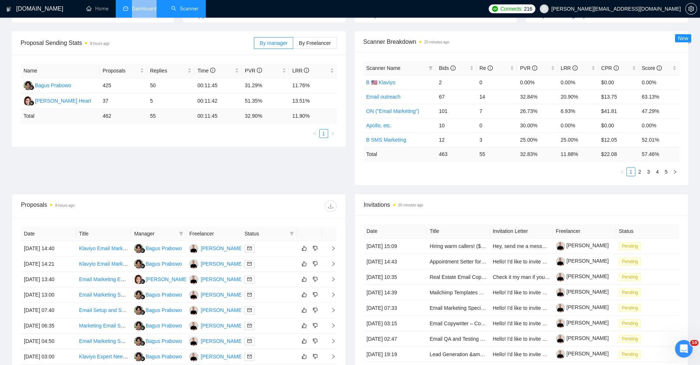
scroll to position [97, 0]
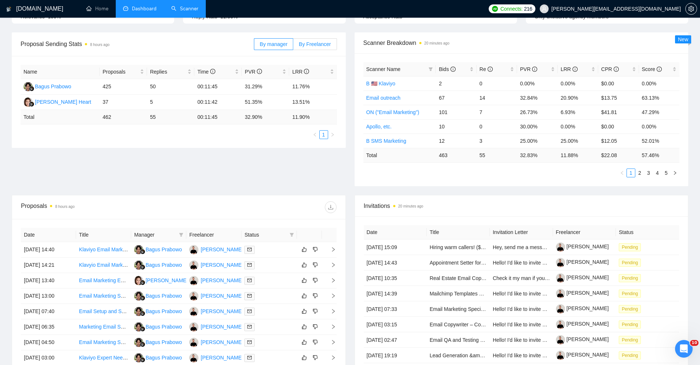
click at [308, 46] on span "By Freelancer" at bounding box center [315, 44] width 32 height 6
click at [293, 46] on input "By Freelancer" at bounding box center [293, 46] width 0 height 0
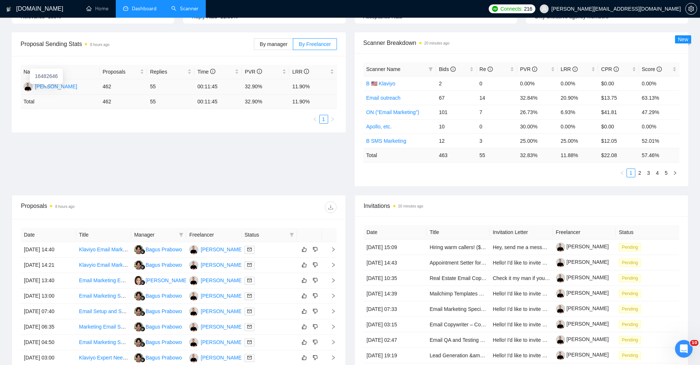
drag, startPoint x: 87, startPoint y: 84, endPoint x: 32, endPoint y: 83, distance: 55.1
click at [32, 83] on body "GigRadar.io Home Dashboard Scanner Connects: 216 gavin@in-box.co.nz Team Dashbo…" at bounding box center [350, 85] width 700 height 365
click at [102, 94] on td "462" at bounding box center [123, 86] width 47 height 15
click at [273, 45] on span "By manager" at bounding box center [274, 44] width 28 height 6
click at [254, 46] on input "By manager" at bounding box center [254, 46] width 0 height 0
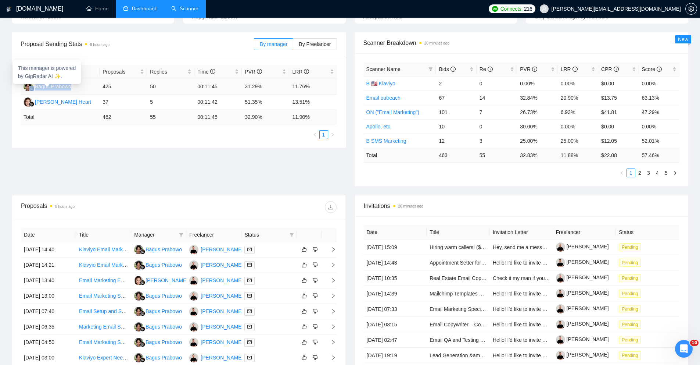
drag, startPoint x: 74, startPoint y: 86, endPoint x: 34, endPoint y: 88, distance: 40.5
click at [34, 88] on td "Bagus Prabowo" at bounding box center [60, 86] width 79 height 15
click at [89, 161] on div "Proposal Sending Stats 8 hours ago By manager By Freelancer Name Proposals Repl…" at bounding box center [349, 113] width 685 height 162
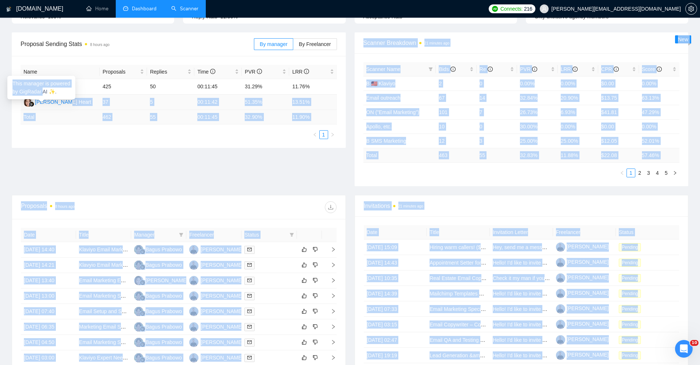
drag, startPoint x: 69, startPoint y: 107, endPoint x: 41, endPoint y: 89, distance: 33.0
click at [41, 89] on body "GigRadar.io Home Dashboard Scanner Connects: 216 gavin@in-box.co.nz Team Dashbo…" at bounding box center [350, 85] width 700 height 365
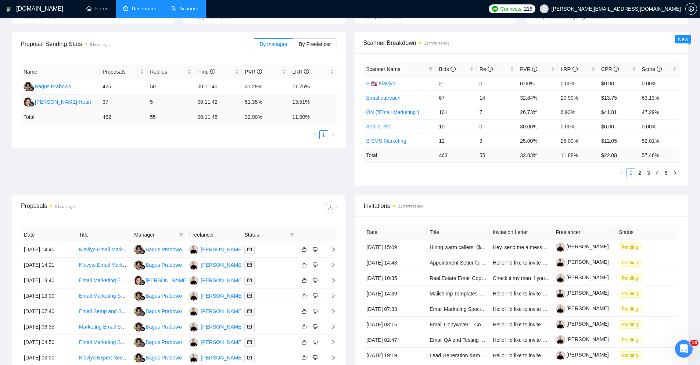
click at [76, 101] on td "Karri Heart" at bounding box center [60, 101] width 79 height 15
click at [188, 12] on link "Scanner" at bounding box center [184, 9] width 27 height 6
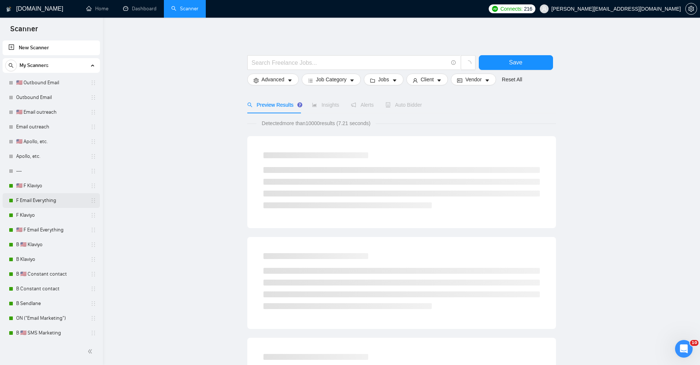
click at [44, 201] on link "F Email Everything" at bounding box center [51, 200] width 70 height 15
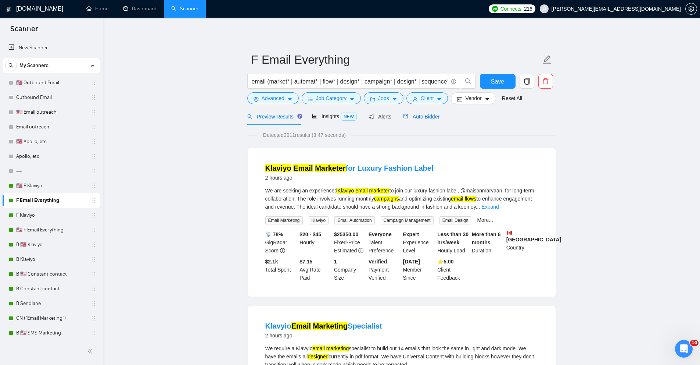
click at [431, 119] on span "Auto Bidder" at bounding box center [421, 117] width 36 height 6
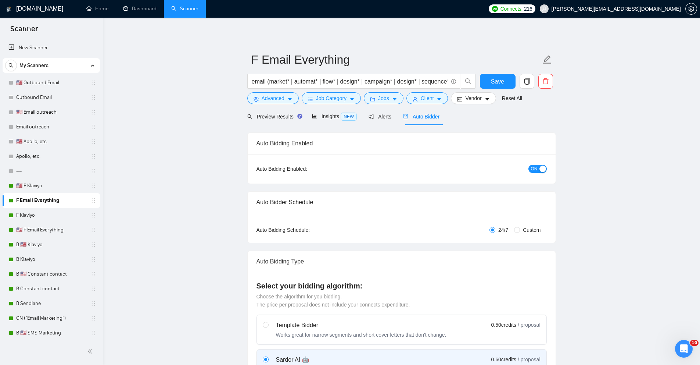
radio input "false"
radio input "true"
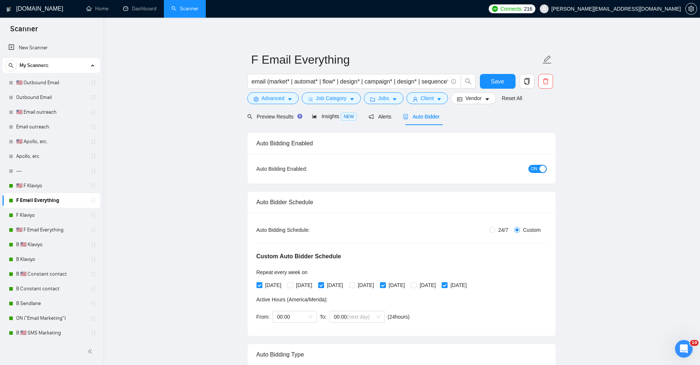
scroll to position [1, 0]
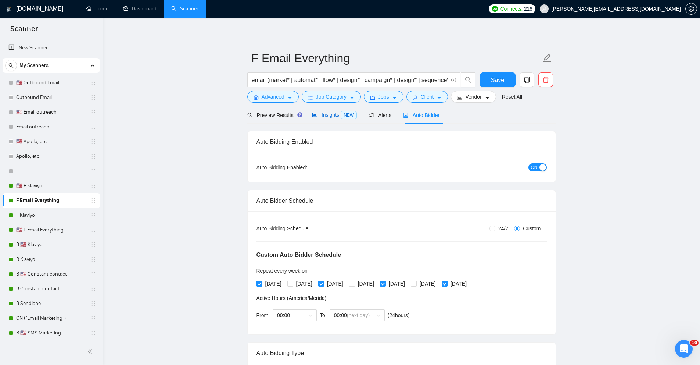
click at [335, 112] on span "Insights NEW" at bounding box center [334, 115] width 45 height 6
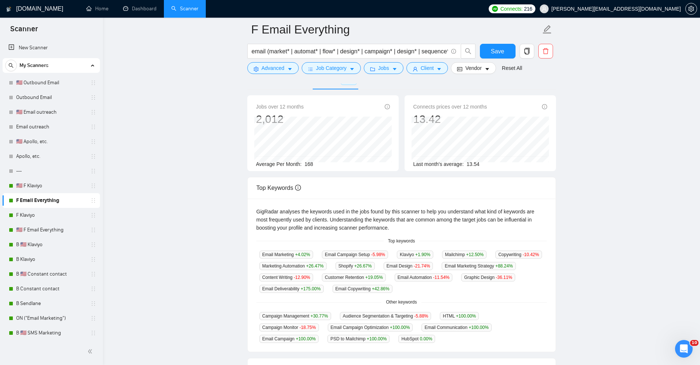
scroll to position [89, 0]
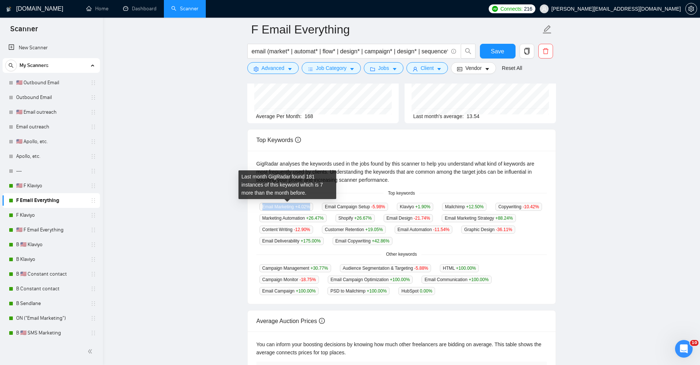
drag, startPoint x: 257, startPoint y: 205, endPoint x: 314, endPoint y: 205, distance: 57.3
click at [314, 205] on div "Email Marketing +4.02 %" at bounding box center [286, 206] width 60 height 8
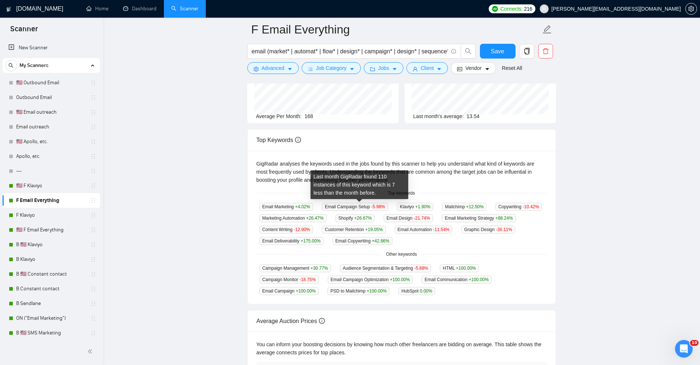
click at [328, 205] on span "Email Campaign Setup -5.98 %" at bounding box center [355, 206] width 66 height 8
drag, startPoint x: 325, startPoint y: 205, endPoint x: 391, endPoint y: 205, distance: 66.5
click at [388, 205] on span "Email Campaign Setup -5.98 %" at bounding box center [355, 206] width 66 height 8
click at [403, 207] on span "Klaviyo +1.90 %" at bounding box center [415, 206] width 36 height 8
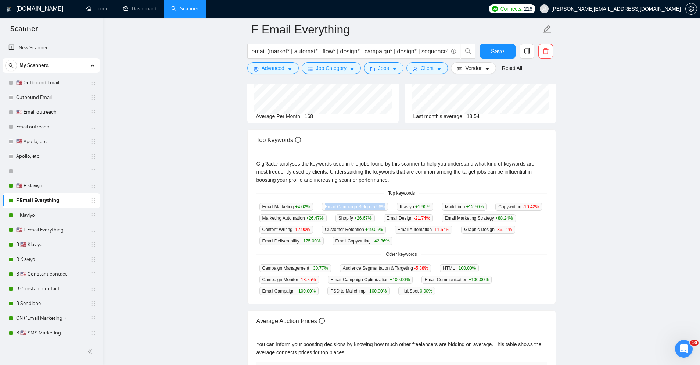
drag, startPoint x: 327, startPoint y: 206, endPoint x: 373, endPoint y: 211, distance: 45.8
click at [373, 211] on div "Email Campaign Setup -5.98 %" at bounding box center [355, 206] width 72 height 8
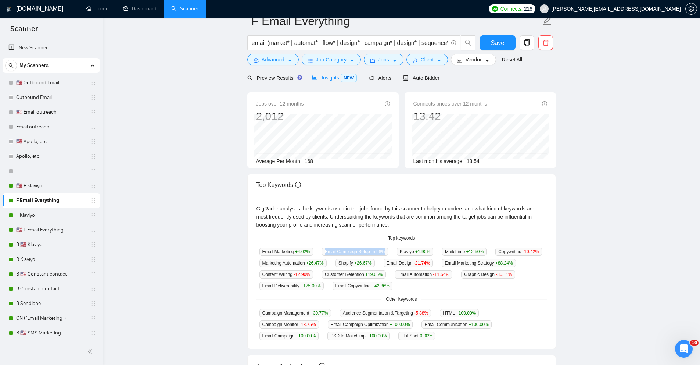
scroll to position [0, 0]
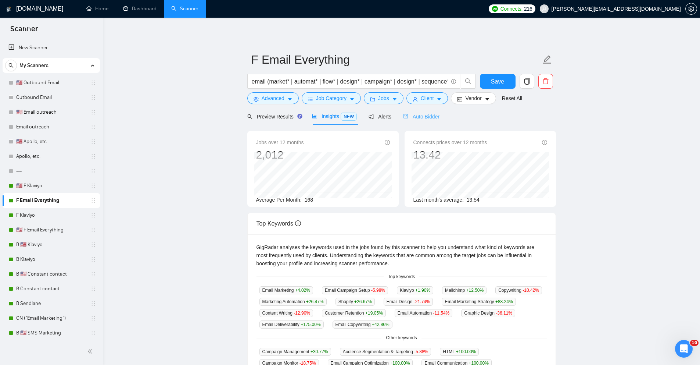
click at [427, 111] on div "Auto Bidder" at bounding box center [421, 116] width 36 height 17
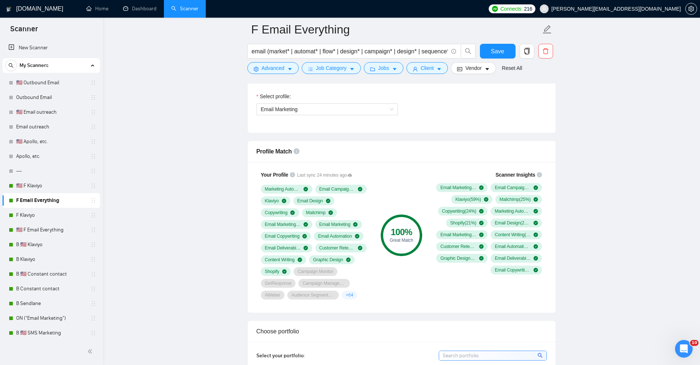
scroll to position [491, 0]
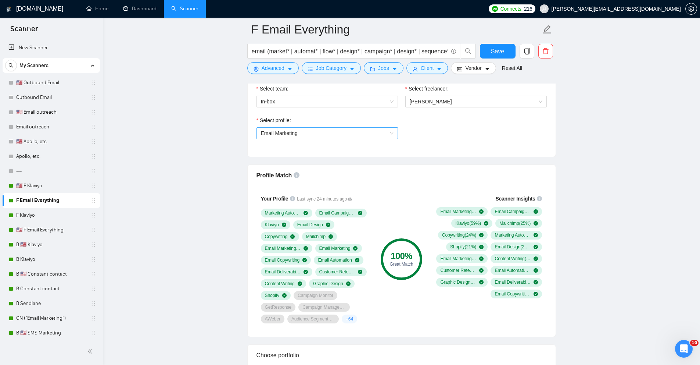
click at [285, 134] on span "Email Marketing" at bounding box center [279, 133] width 37 height 6
click at [281, 161] on span "Email Marketing" at bounding box center [280, 159] width 39 height 6
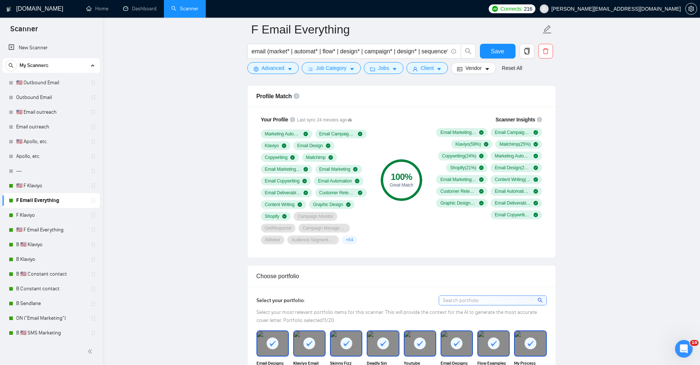
scroll to position [571, 0]
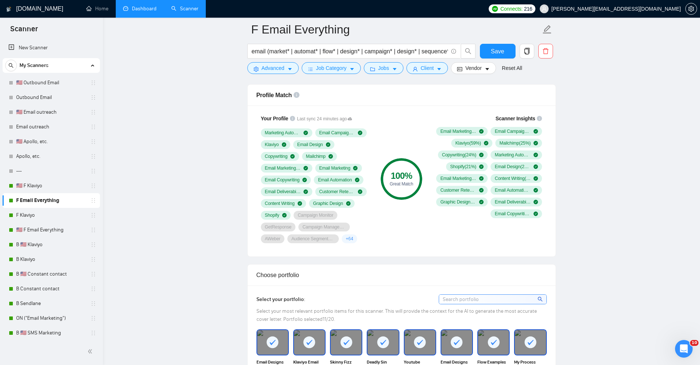
click at [136, 6] on link "Dashboard" at bounding box center [139, 9] width 33 height 6
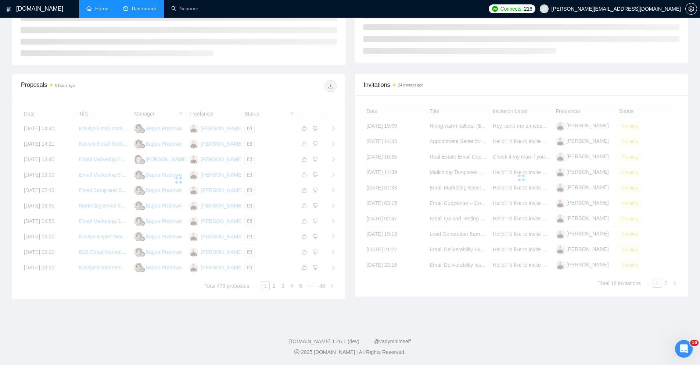
scroll to position [131, 0]
click at [101, 9] on link "Home" at bounding box center [97, 9] width 22 height 6
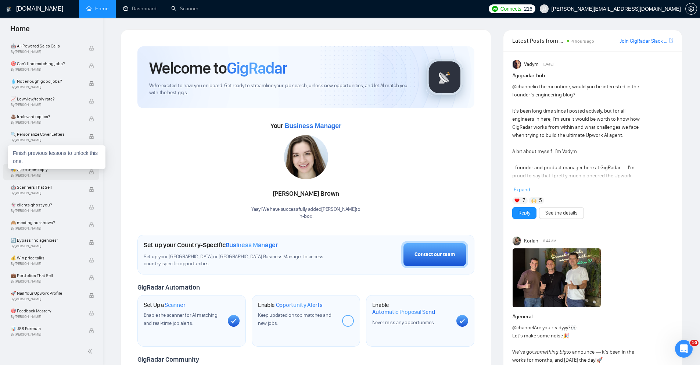
scroll to position [412, 0]
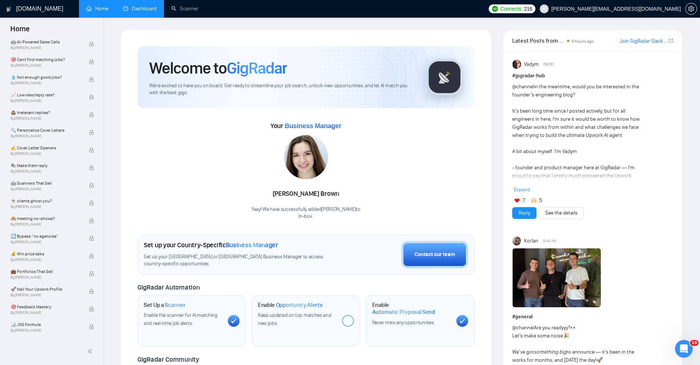
click at [148, 7] on link "Dashboard" at bounding box center [139, 9] width 33 height 6
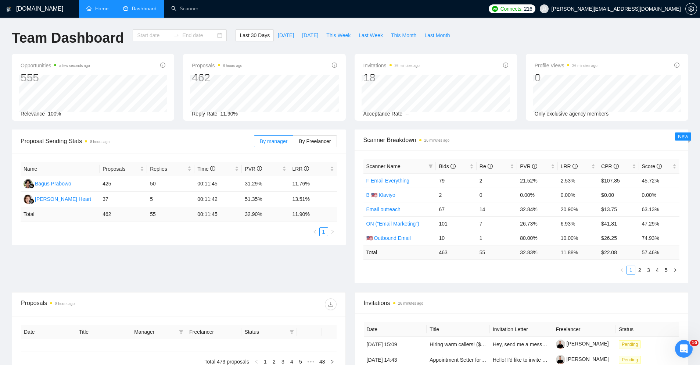
type input "2025-09-09"
type input "2025-10-09"
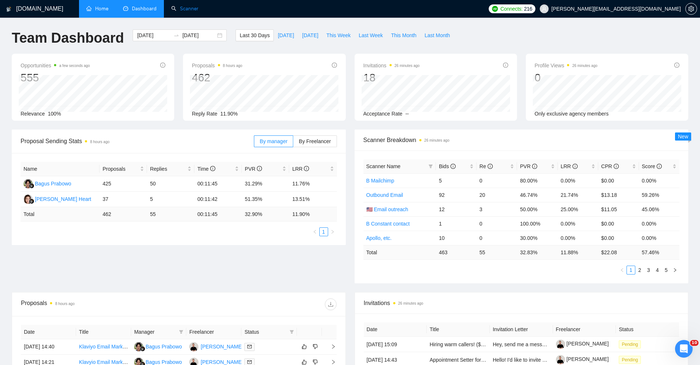
click at [190, 12] on link "Scanner" at bounding box center [184, 9] width 27 height 6
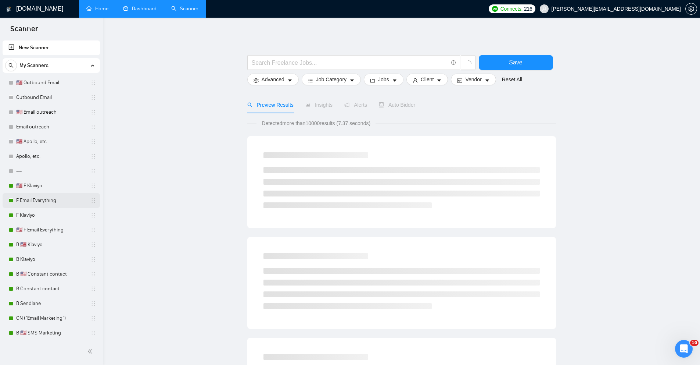
drag, startPoint x: 40, startPoint y: 204, endPoint x: 66, endPoint y: 200, distance: 26.5
click at [40, 204] on link "F Email Everything" at bounding box center [51, 200] width 70 height 15
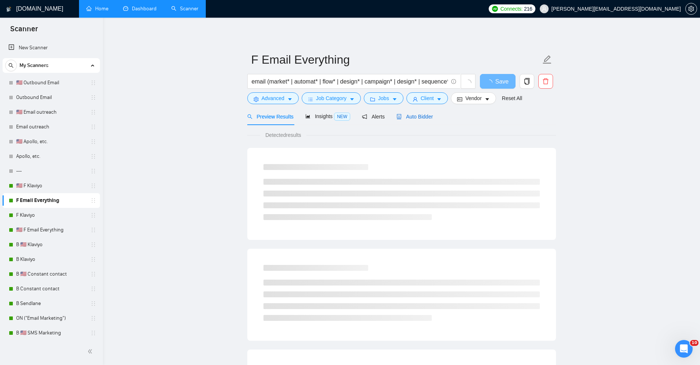
click at [413, 115] on span "Auto Bidder" at bounding box center [414, 117] width 36 height 6
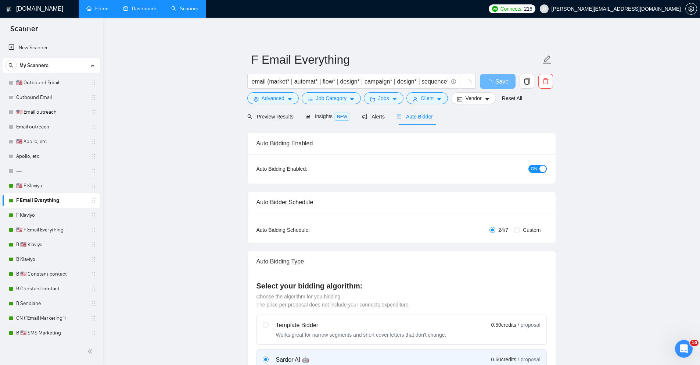
radio input "false"
radio input "true"
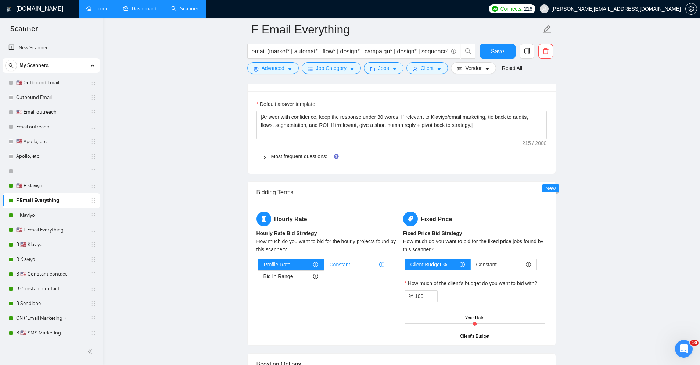
scroll to position [1240, 0]
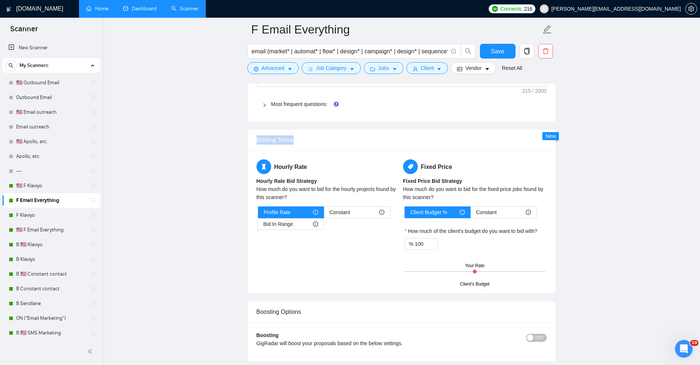
drag, startPoint x: 258, startPoint y: 139, endPoint x: 307, endPoint y: 136, distance: 48.9
click at [307, 136] on div "Bidding Terms" at bounding box center [402, 139] width 308 height 21
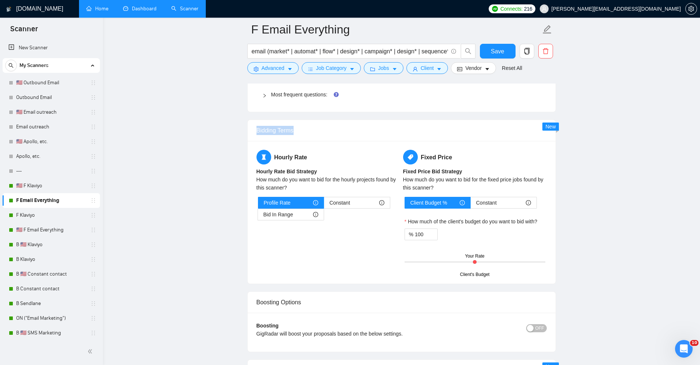
scroll to position [1257, 0]
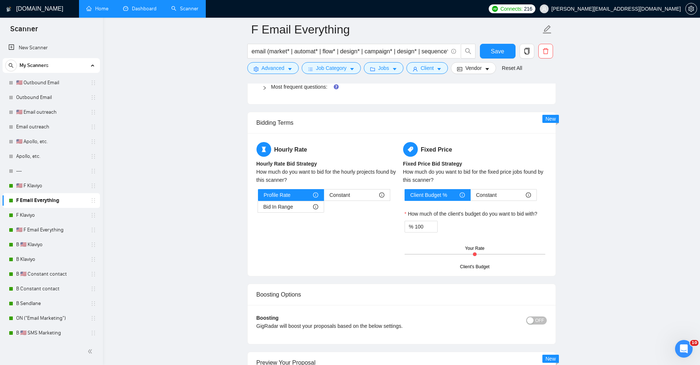
click at [269, 296] on div "Boosting Options" at bounding box center [401, 294] width 290 height 21
click at [266, 295] on div "Boosting Options" at bounding box center [401, 294] width 290 height 21
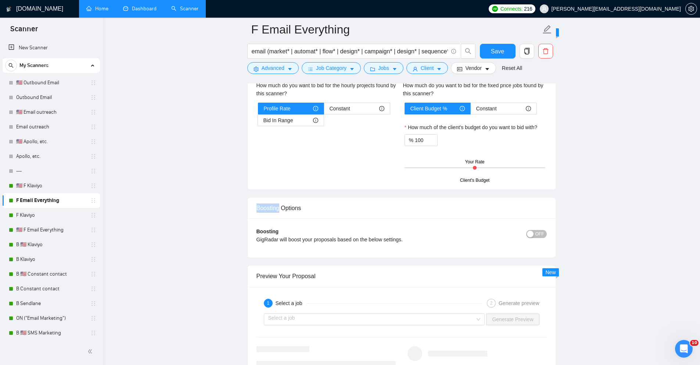
scroll to position [1346, 0]
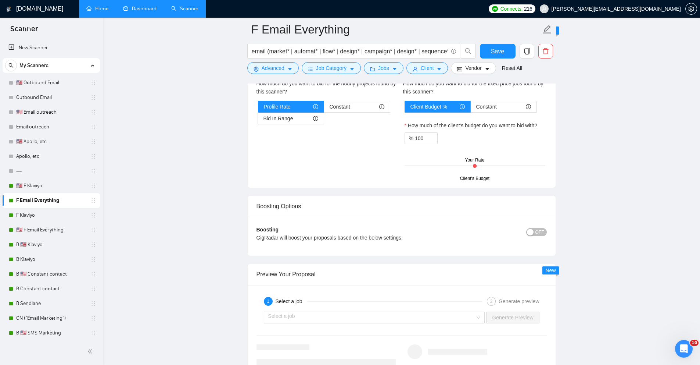
click at [538, 226] on div "OFF" at bounding box center [510, 232] width 73 height 12
click at [534, 231] on div "button" at bounding box center [530, 232] width 7 height 7
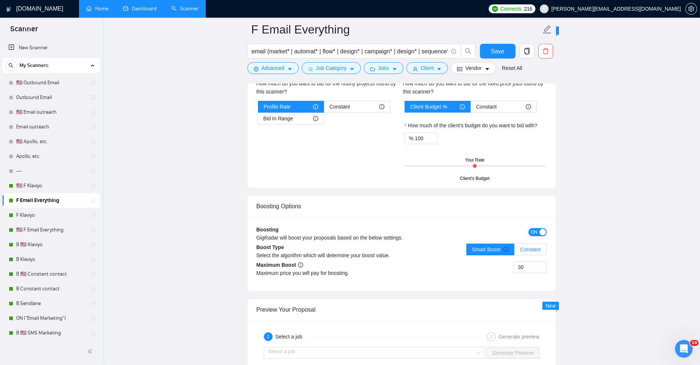
click at [524, 248] on span "Constant" at bounding box center [530, 249] width 21 height 6
click at [514, 251] on input "Constant" at bounding box center [514, 251] width 0 height 0
drag, startPoint x: 531, startPoint y: 266, endPoint x: 476, endPoint y: 262, distance: 55.3
click at [477, 263] on div "30" at bounding box center [474, 271] width 145 height 21
click at [488, 251] on span "Smart Boost" at bounding box center [490, 249] width 37 height 6
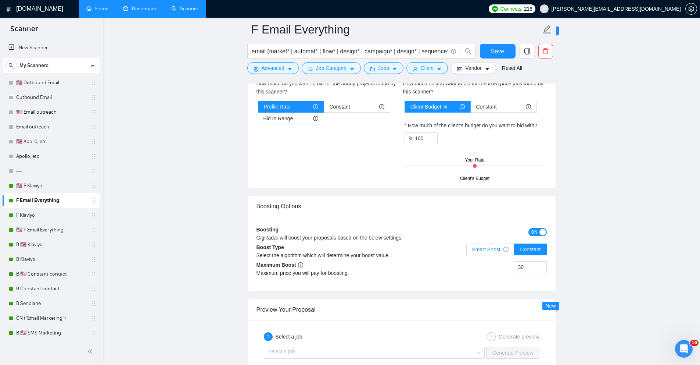
click at [467, 251] on input "Smart Boost" at bounding box center [467, 251] width 0 height 0
drag, startPoint x: 528, startPoint y: 264, endPoint x: 465, endPoint y: 256, distance: 64.1
click at [471, 258] on div "Boosting GigRadar will boost your proposals based on the below settings. ON Boo…" at bounding box center [402, 253] width 308 height 74
type input "50"
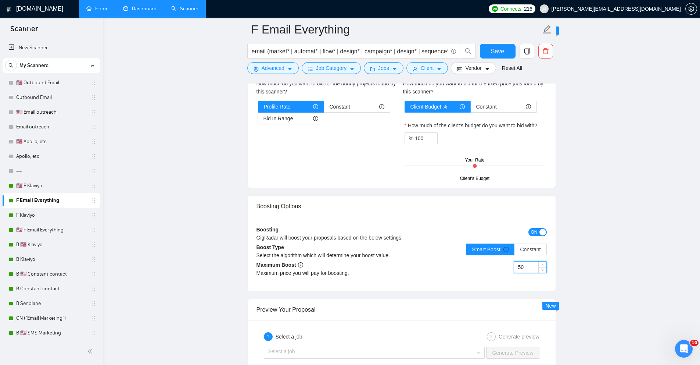
drag, startPoint x: 529, startPoint y: 266, endPoint x: 474, endPoint y: 263, distance: 55.6
click at [489, 265] on div "50" at bounding box center [474, 271] width 145 height 21
click at [540, 232] on div "button" at bounding box center [542, 232] width 7 height 7
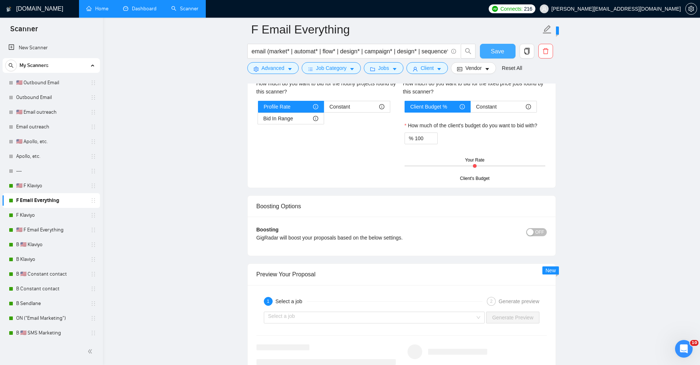
click at [491, 50] on span "Save" at bounding box center [497, 51] width 13 height 9
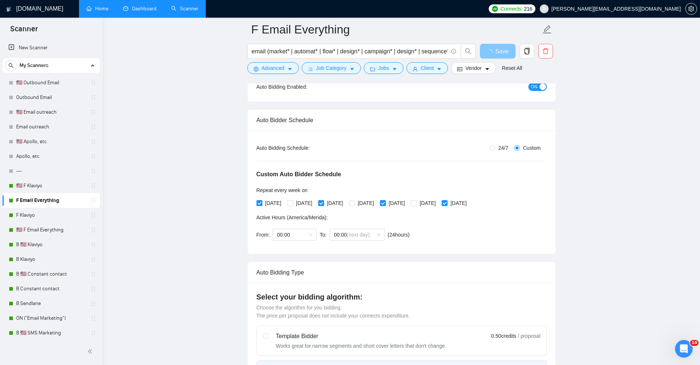
scroll to position [89, 0]
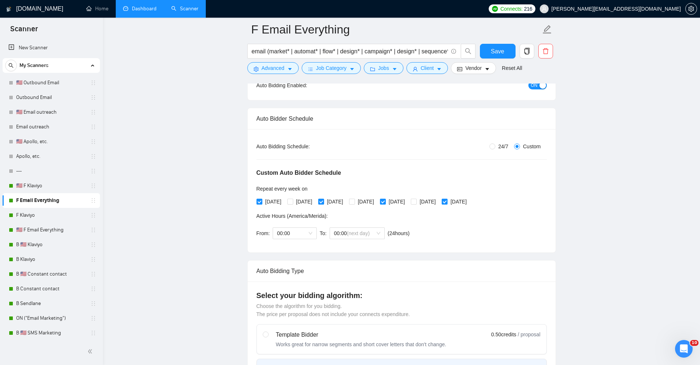
click at [139, 7] on link "Dashboard" at bounding box center [139, 9] width 33 height 6
